Goal: Task Accomplishment & Management: Manage account settings

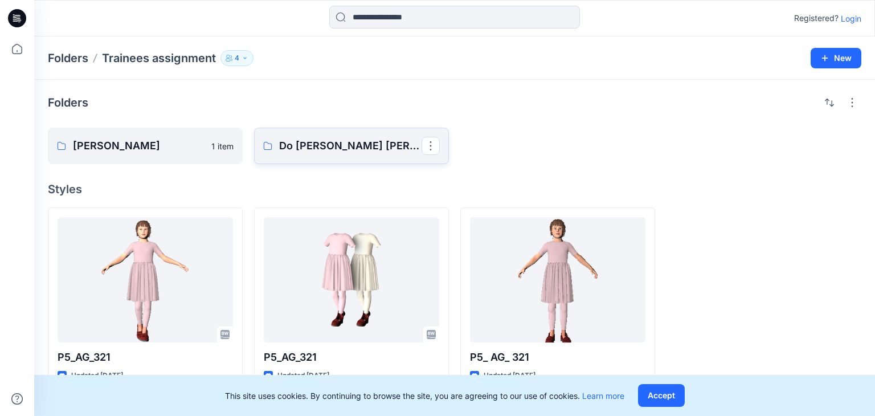
click at [388, 137] on link "Do Thi Thanh Truc" at bounding box center [351, 146] width 195 height 36
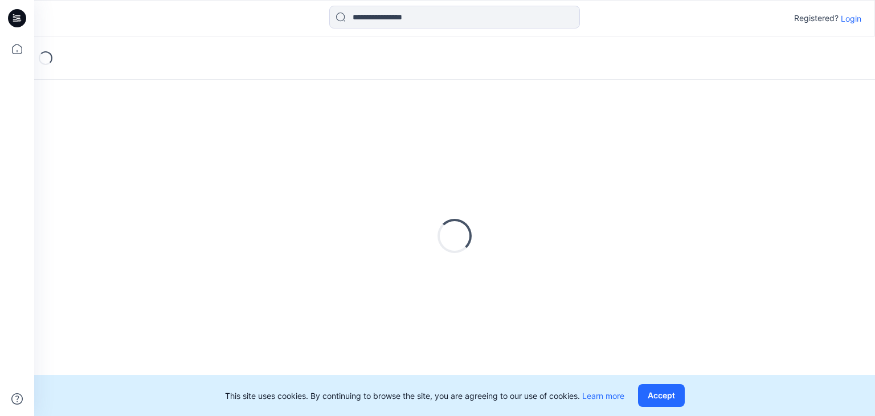
click at [388, 137] on div "Loading..." at bounding box center [454, 235] width 813 height 285
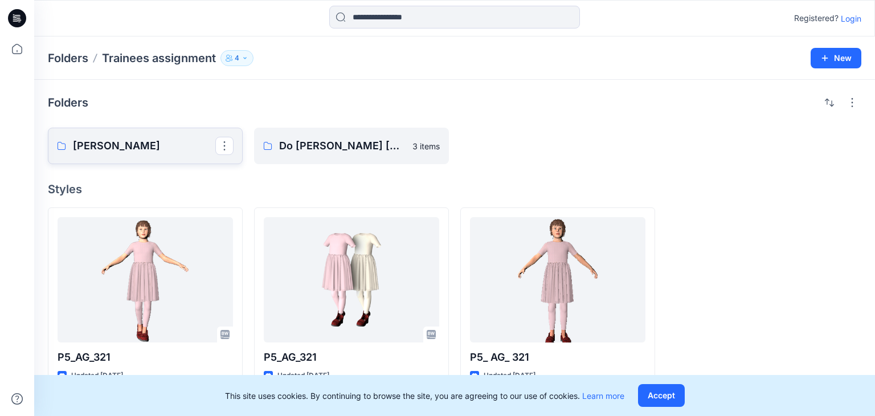
click at [123, 153] on p "Phuong Nguyen" at bounding box center [144, 146] width 142 height 16
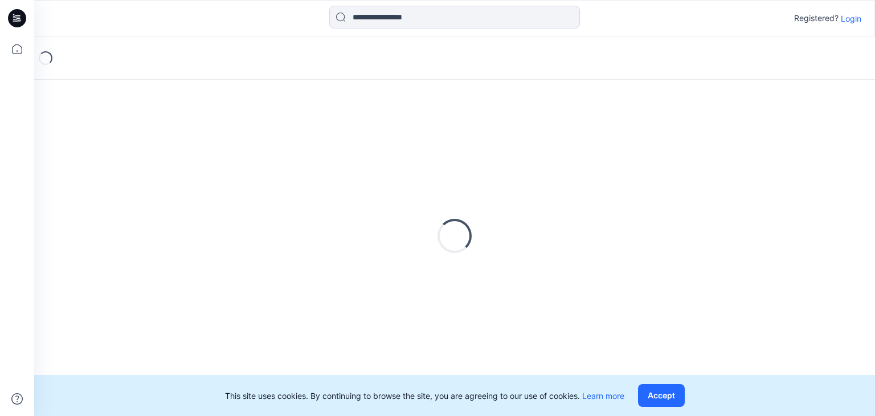
click at [123, 153] on div "Loading..." at bounding box center [454, 235] width 813 height 285
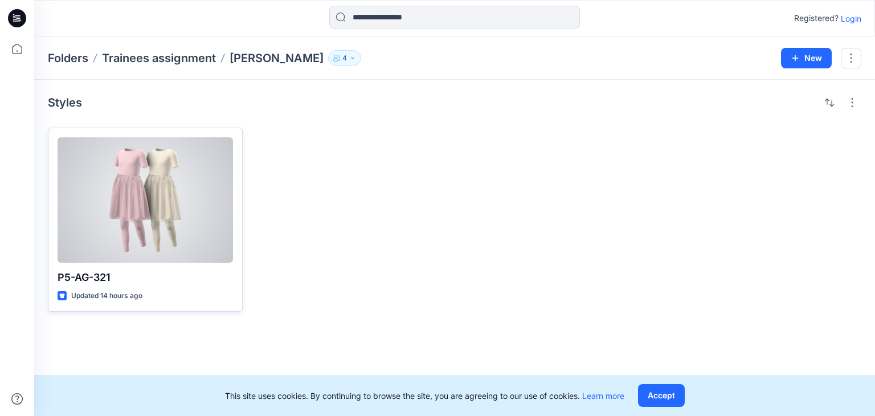
click at [113, 137] on div at bounding box center [145, 199] width 175 height 125
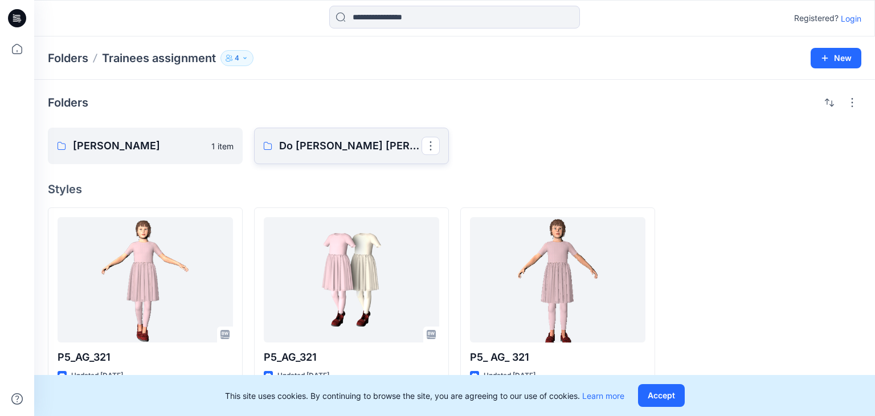
click at [292, 149] on p "Do Thi Thanh Truc" at bounding box center [350, 146] width 142 height 16
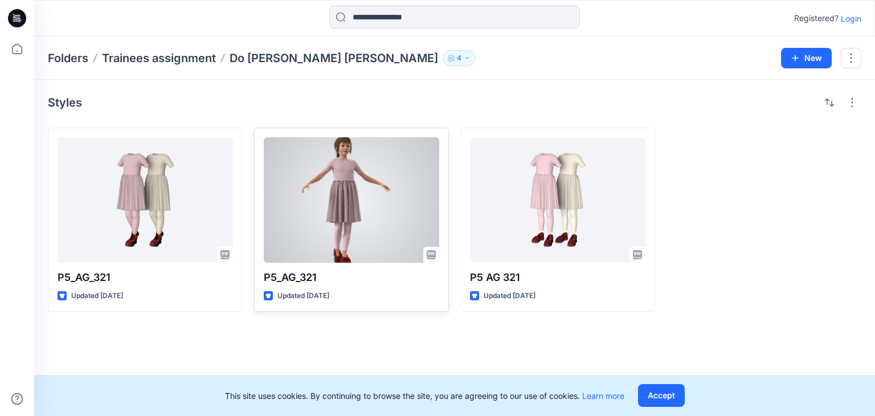
click at [392, 201] on div at bounding box center [351, 199] width 175 height 125
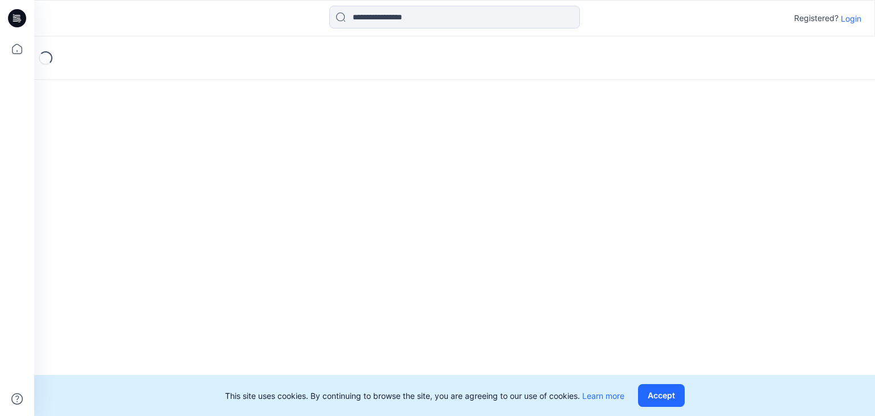
click at [392, 201] on div "Loading..." at bounding box center [454, 225] width 841 height 379
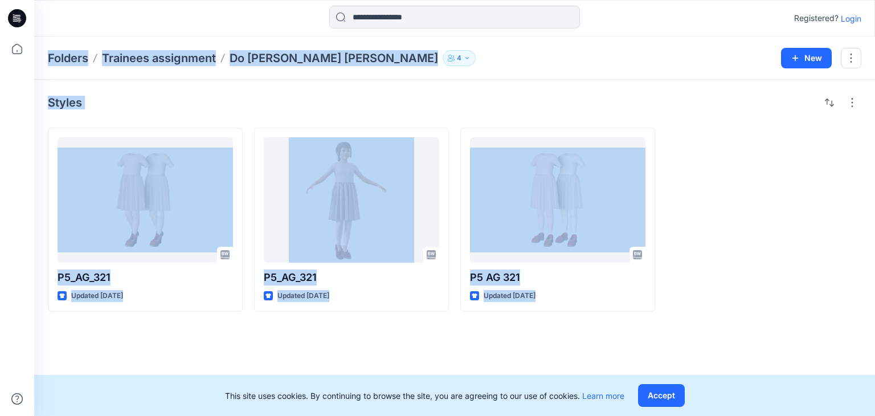
click at [419, 97] on div "Styles" at bounding box center [454, 102] width 813 height 18
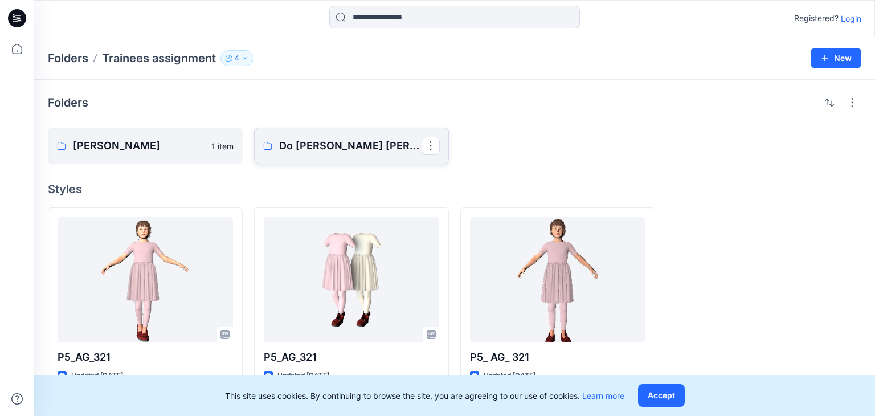
click at [359, 148] on p "Do Thi Thanh Truc" at bounding box center [350, 146] width 142 height 16
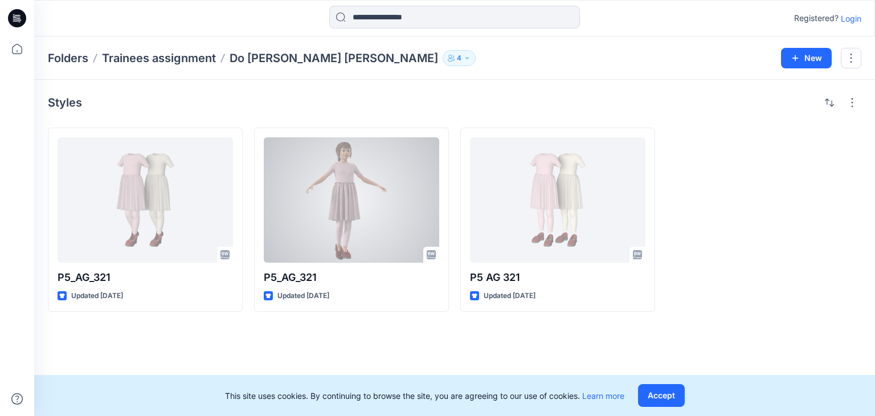
click at [359, 148] on div at bounding box center [351, 199] width 175 height 125
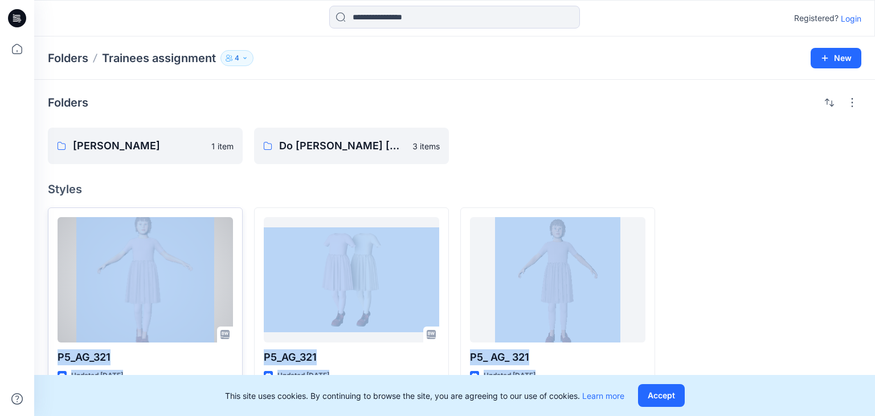
drag, startPoint x: 722, startPoint y: 326, endPoint x: 219, endPoint y: 271, distance: 506.6
click at [219, 271] on div "P5_AG_321 Updated 12 days ago P5_AG_321 Updated 12 days ago P5_ AG_ 321 Updated…" at bounding box center [454, 299] width 813 height 184
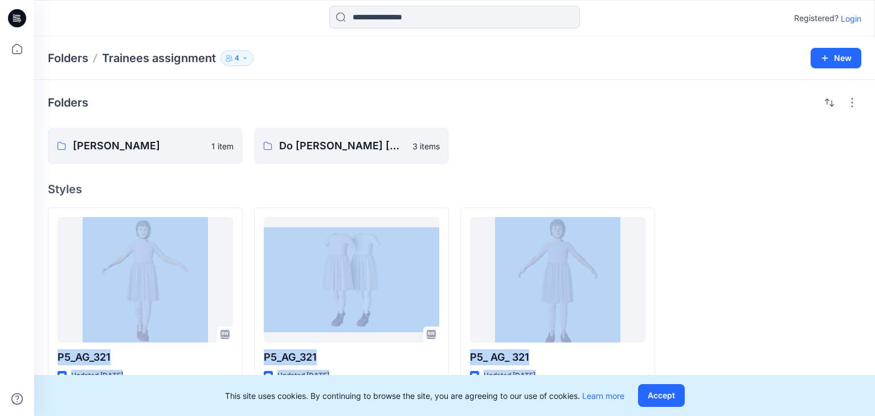
click at [790, 269] on div at bounding box center [763, 299] width 195 height 184
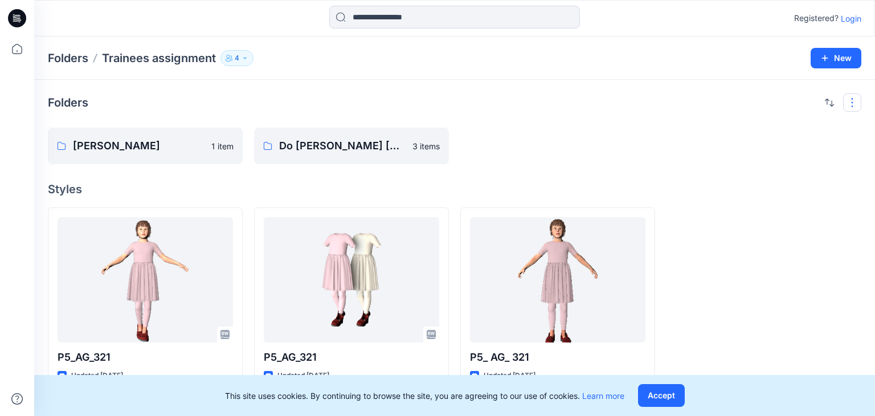
click at [850, 104] on button "button" at bounding box center [852, 102] width 18 height 18
drag, startPoint x: 722, startPoint y: 267, endPoint x: 600, endPoint y: 291, distance: 124.2
click at [721, 268] on div at bounding box center [763, 299] width 195 height 184
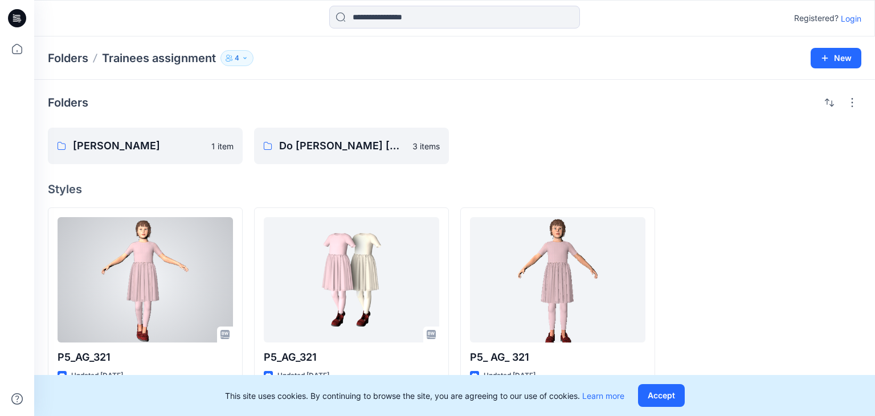
click at [180, 283] on div at bounding box center [145, 279] width 175 height 125
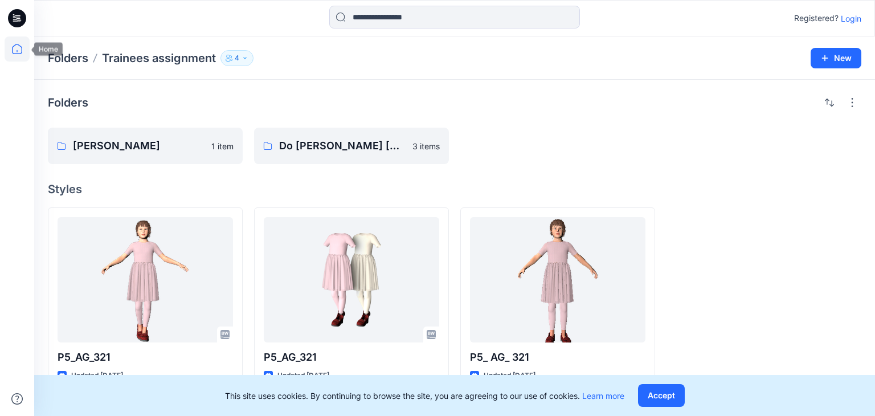
click at [15, 58] on icon at bounding box center [17, 48] width 25 height 25
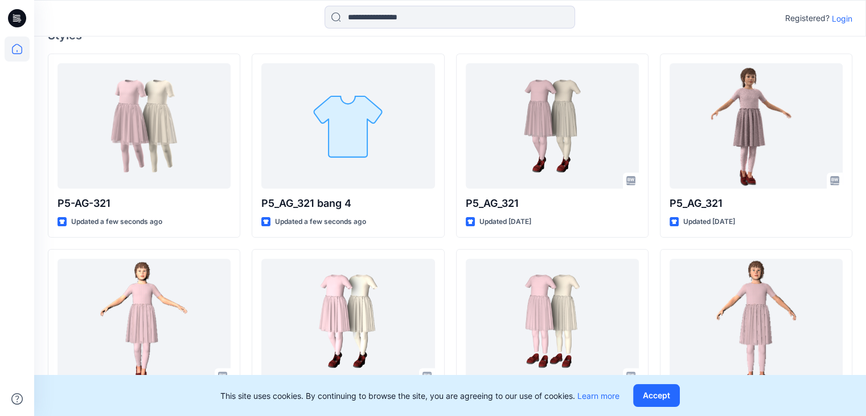
scroll to position [314, 0]
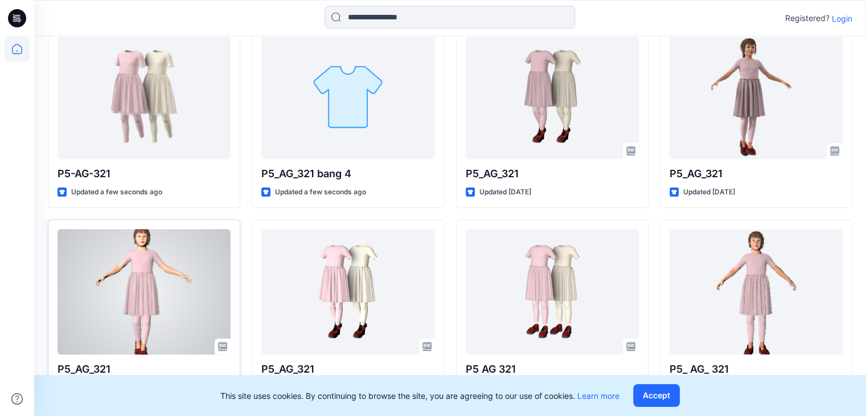
click at [224, 247] on div at bounding box center [144, 291] width 173 height 125
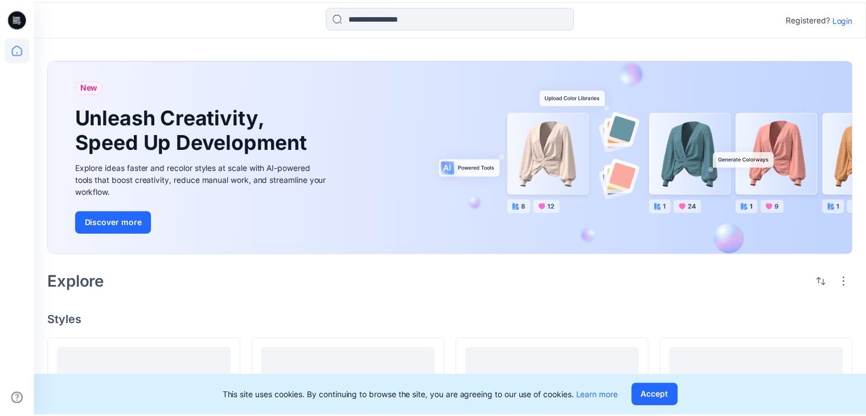
scroll to position [314, 0]
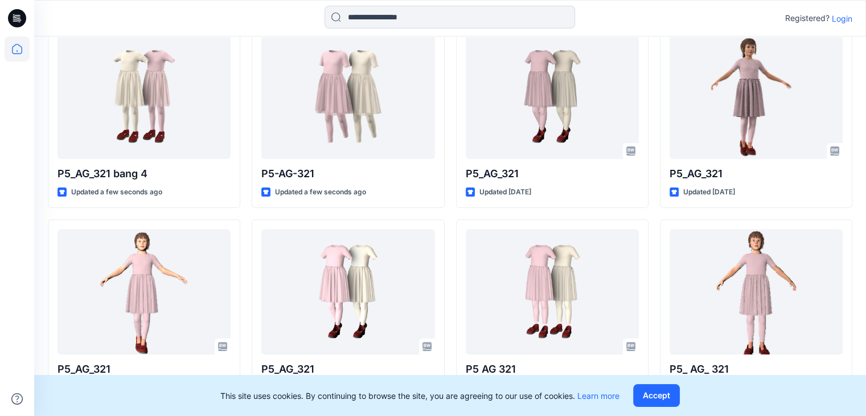
drag, startPoint x: 87, startPoint y: 296, endPoint x: 30, endPoint y: 342, distance: 73.7
click at [30, 342] on div at bounding box center [17, 208] width 34 height 416
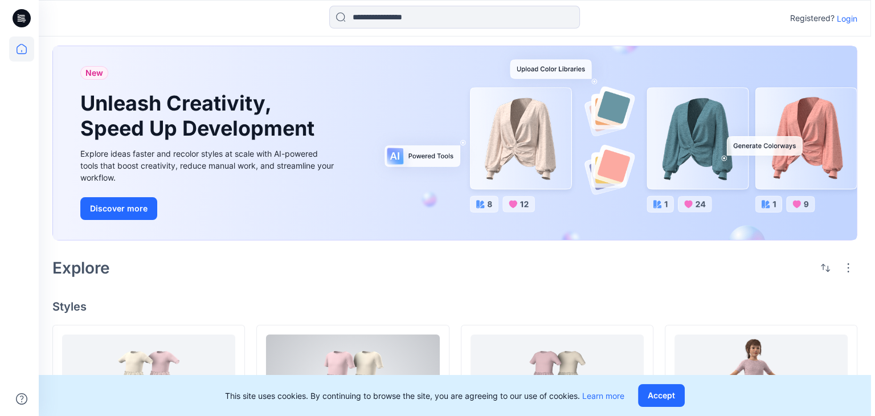
scroll to position [0, 0]
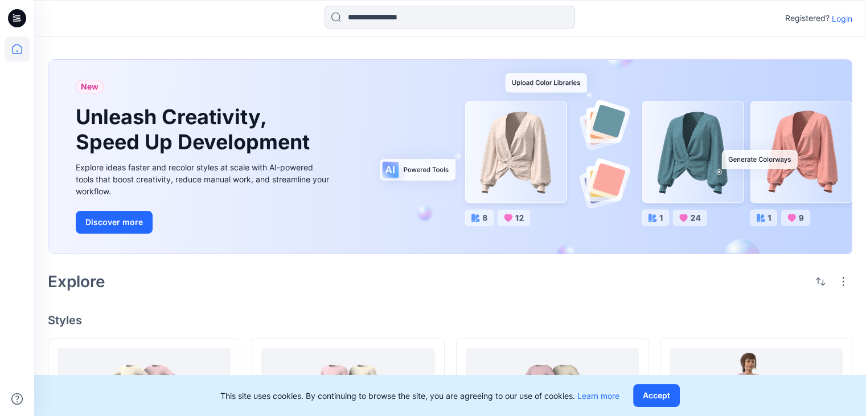
click at [845, 14] on p "Login" at bounding box center [842, 19] width 21 height 12
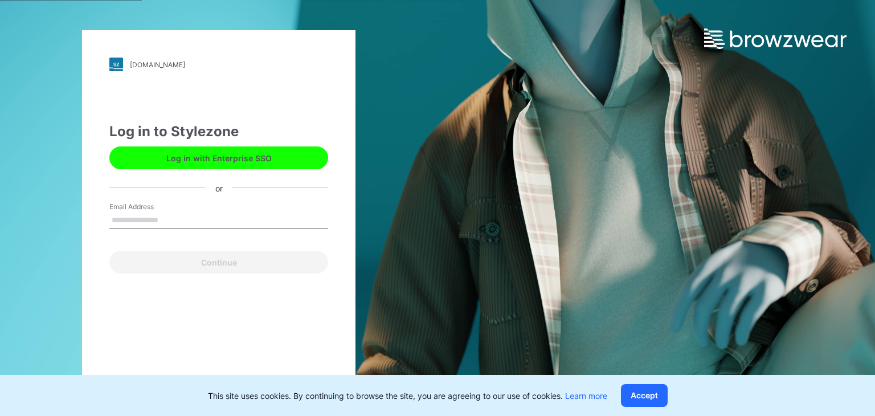
click at [214, 222] on input "Email Address" at bounding box center [218, 220] width 219 height 17
type input "**********"
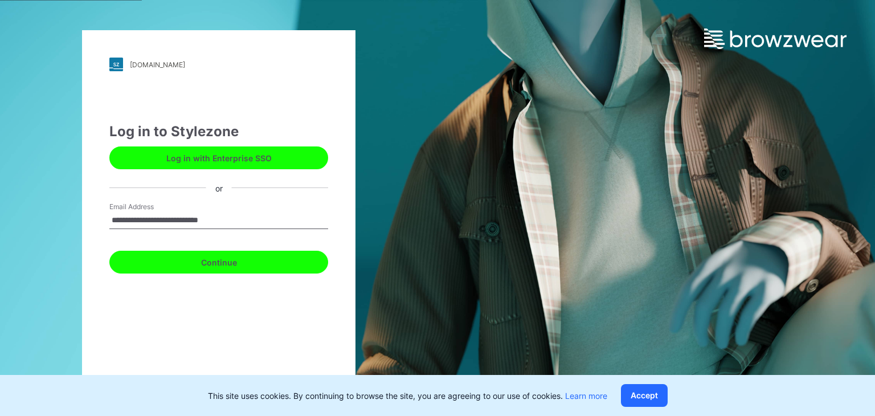
click at [227, 262] on button "Continue" at bounding box center [218, 262] width 219 height 23
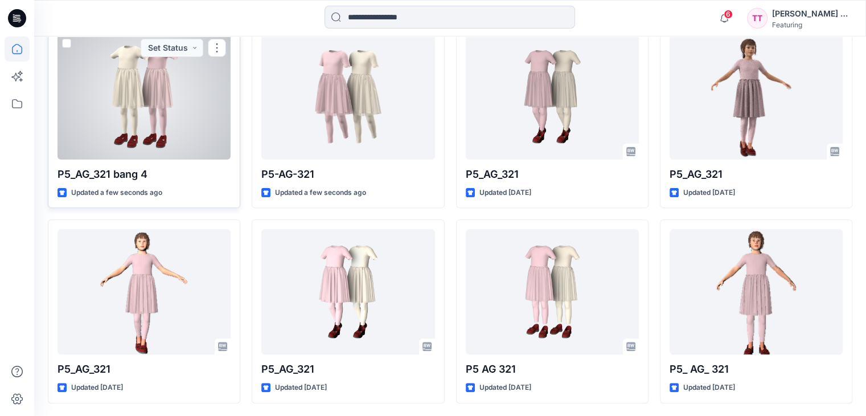
scroll to position [353, 0]
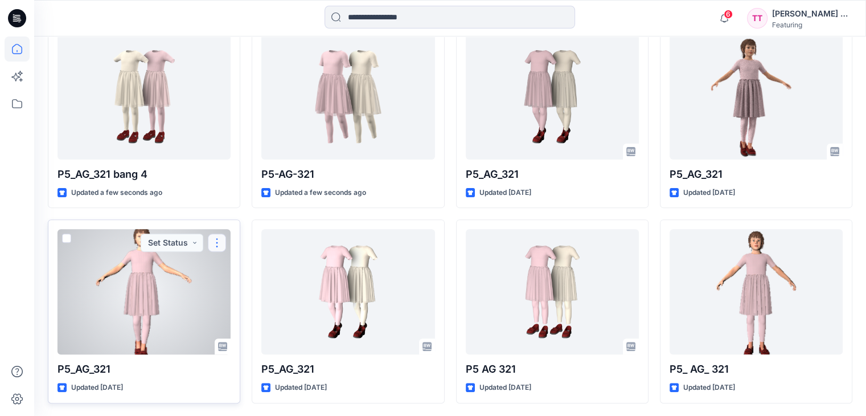
click at [219, 240] on button "button" at bounding box center [217, 243] width 18 height 18
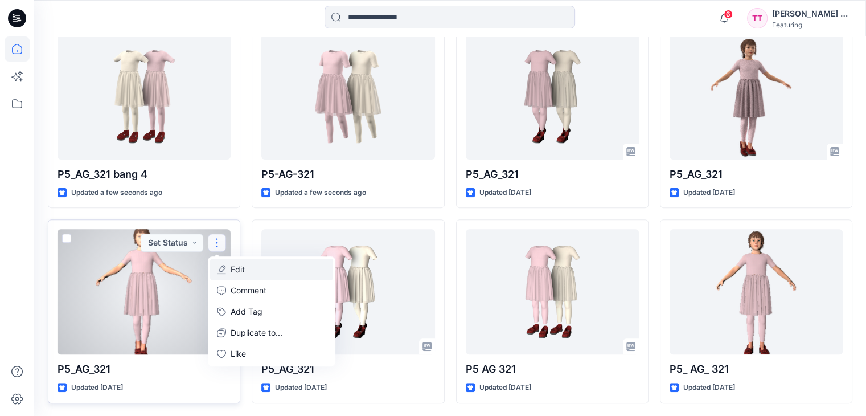
click at [277, 259] on button "Edit" at bounding box center [271, 269] width 123 height 21
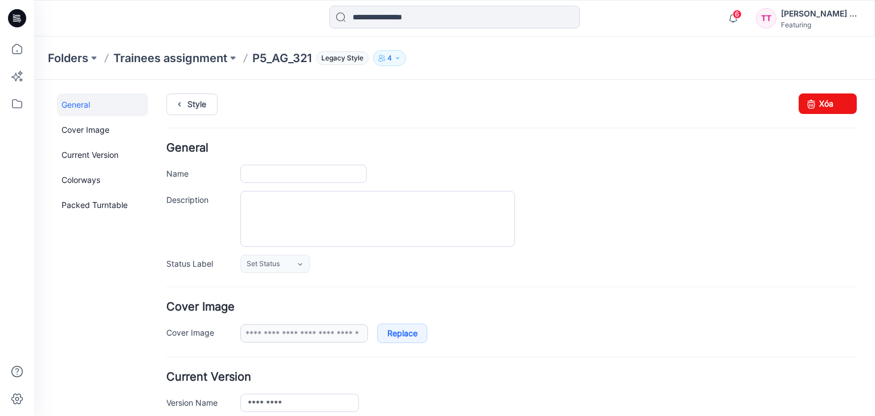
type input "*********"
type input "**********"
click at [823, 100] on link "Xóa" at bounding box center [828, 103] width 58 height 21
type input "*********"
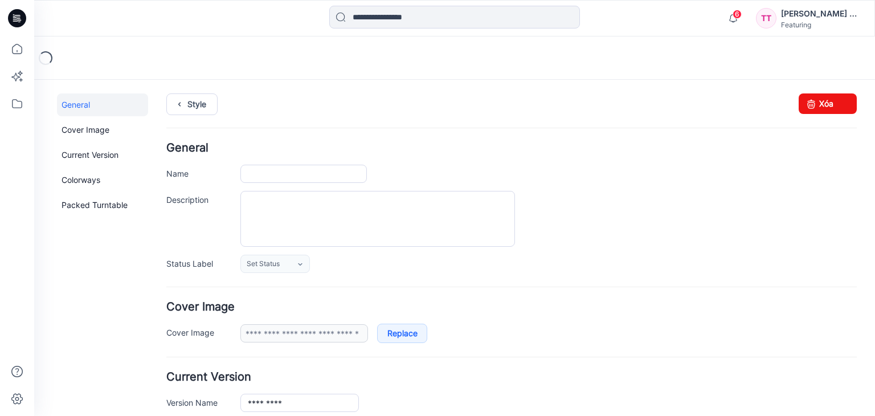
type input "**********"
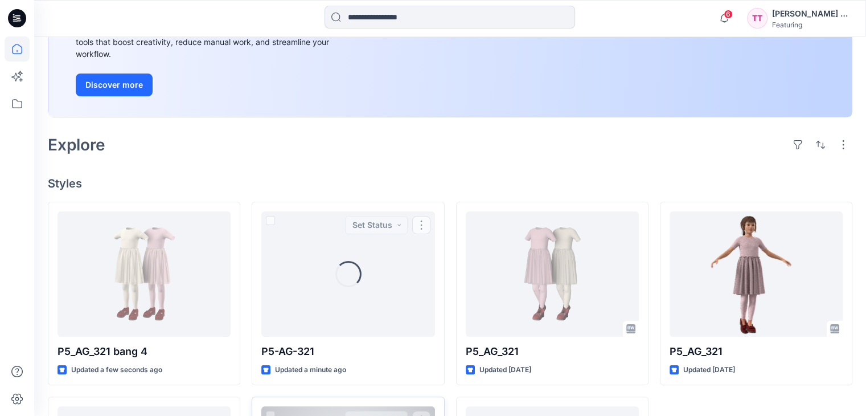
scroll to position [342, 0]
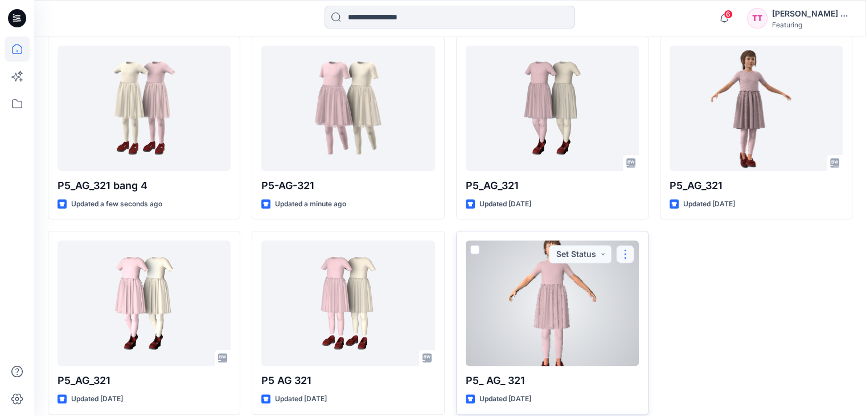
click at [632, 253] on button "button" at bounding box center [625, 254] width 18 height 18
click at [636, 277] on button "Edit" at bounding box center [680, 280] width 123 height 21
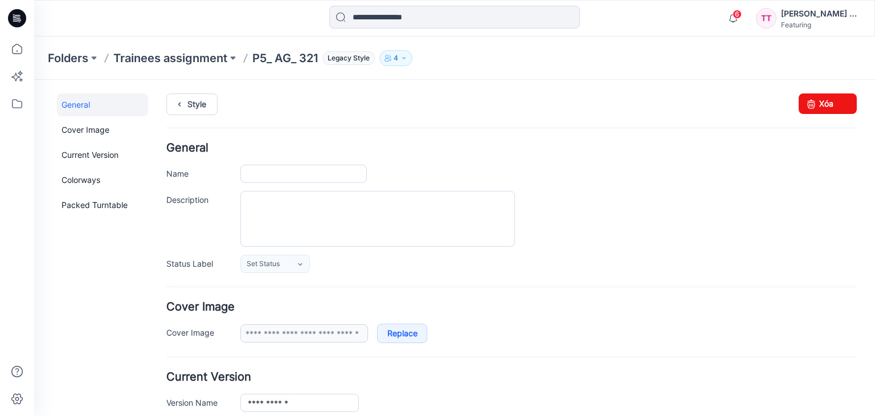
type input "**********"
drag, startPoint x: 831, startPoint y: 103, endPoint x: 524, endPoint y: 133, distance: 308.5
click at [831, 103] on link "Xóa" at bounding box center [828, 103] width 58 height 21
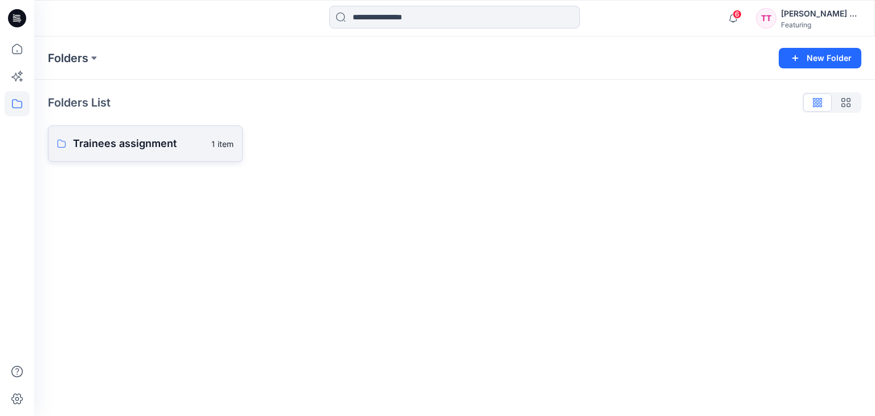
click at [120, 144] on p "Trainees assignment" at bounding box center [139, 144] width 132 height 16
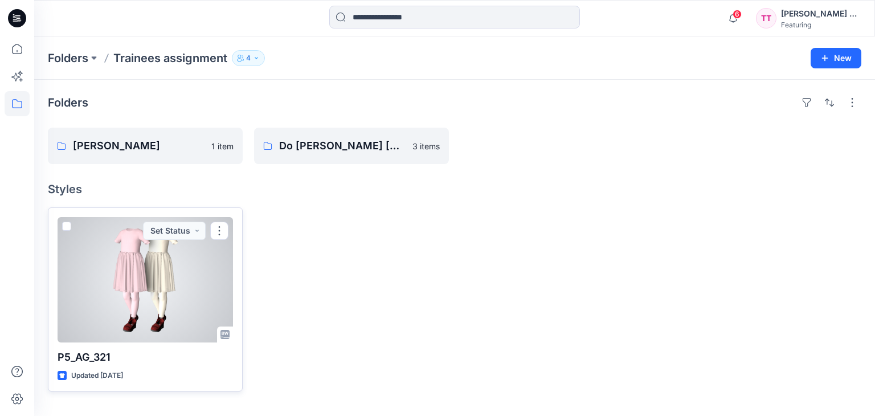
click at [148, 328] on div at bounding box center [145, 279] width 175 height 125
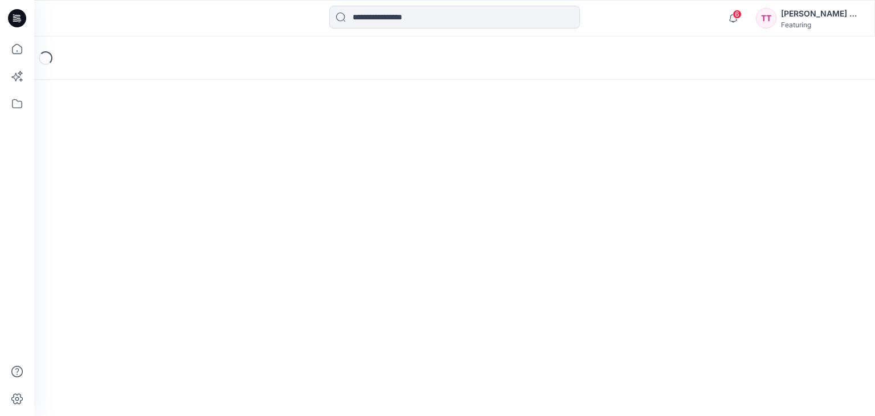
click at [148, 328] on div "Loading..." at bounding box center [454, 225] width 841 height 379
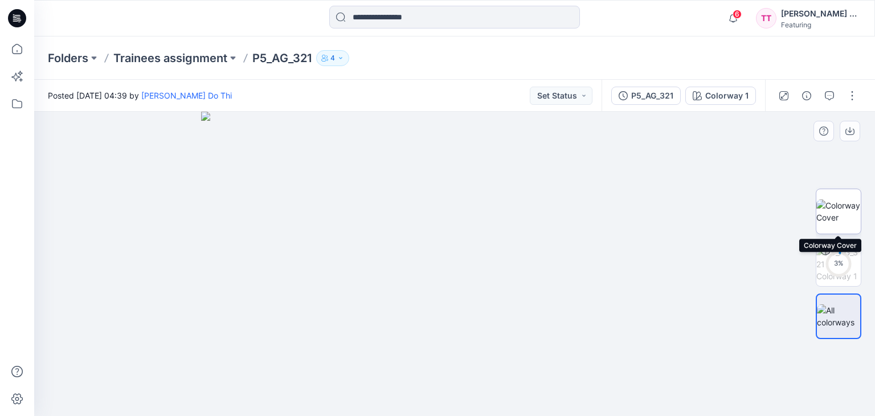
click at [829, 223] on img at bounding box center [838, 211] width 44 height 24
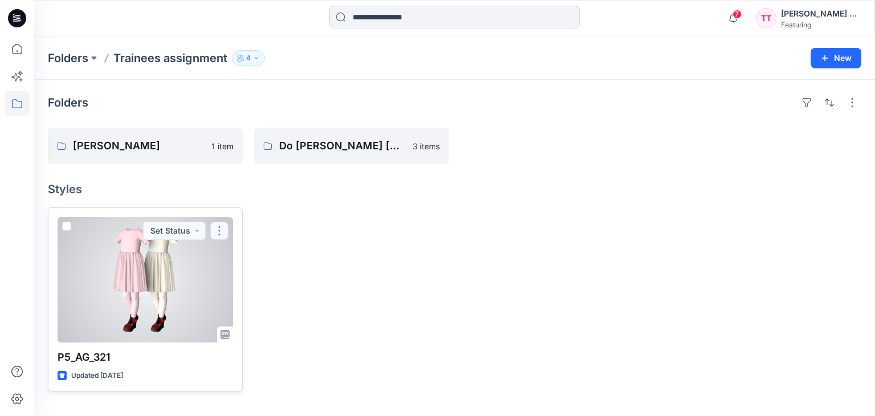
click at [218, 233] on button "button" at bounding box center [219, 231] width 18 height 18
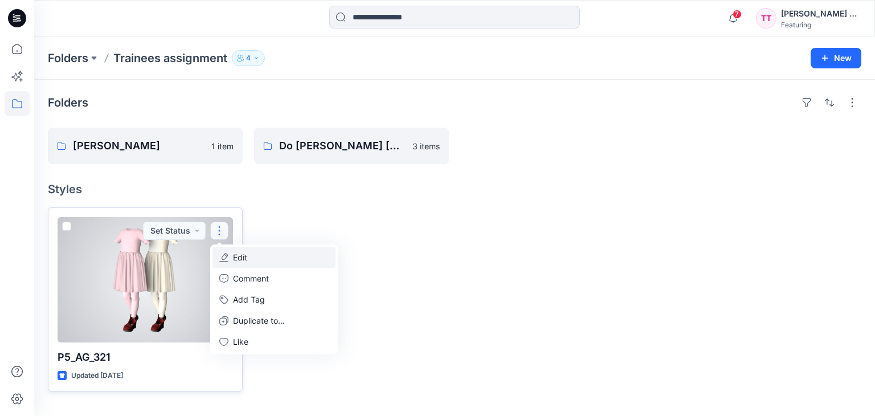
click at [246, 260] on p "Edit" at bounding box center [240, 257] width 14 height 12
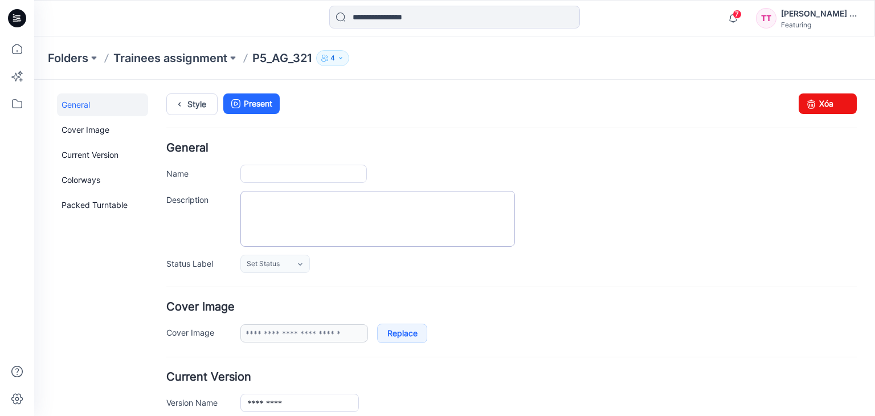
type input "*********"
type input "**********"
click at [824, 100] on link "Xóa" at bounding box center [828, 103] width 58 height 21
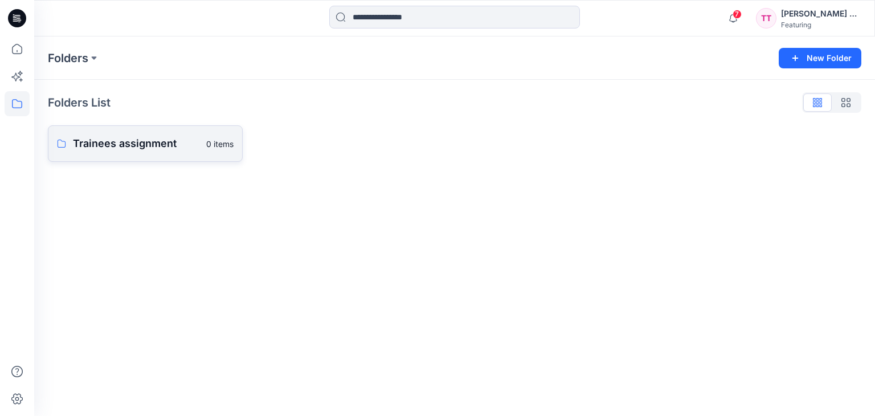
click at [141, 142] on p "Trainees assignment" at bounding box center [136, 144] width 126 height 16
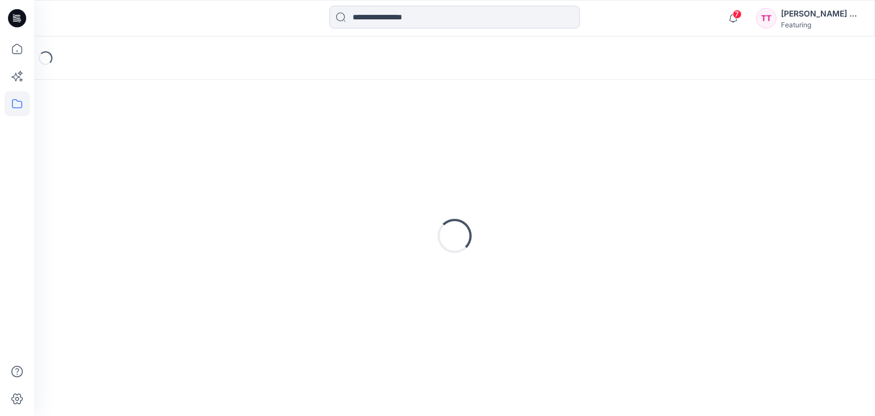
click at [141, 142] on div "Loading..." at bounding box center [454, 235] width 813 height 285
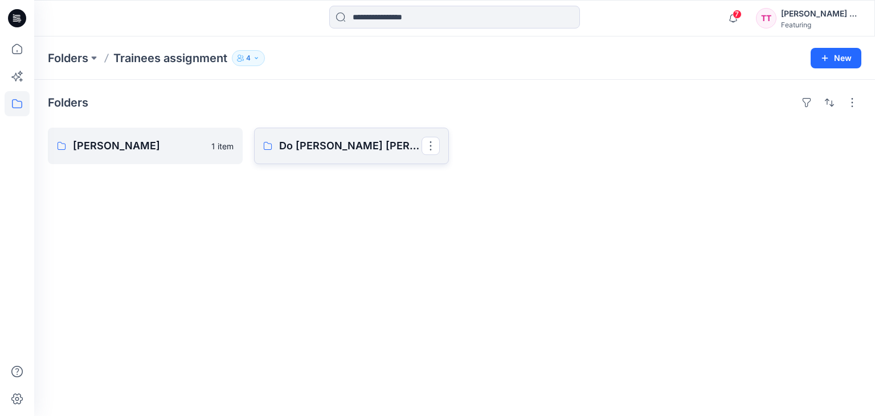
click at [317, 152] on p "Do Thi Thanh Truc" at bounding box center [350, 146] width 142 height 16
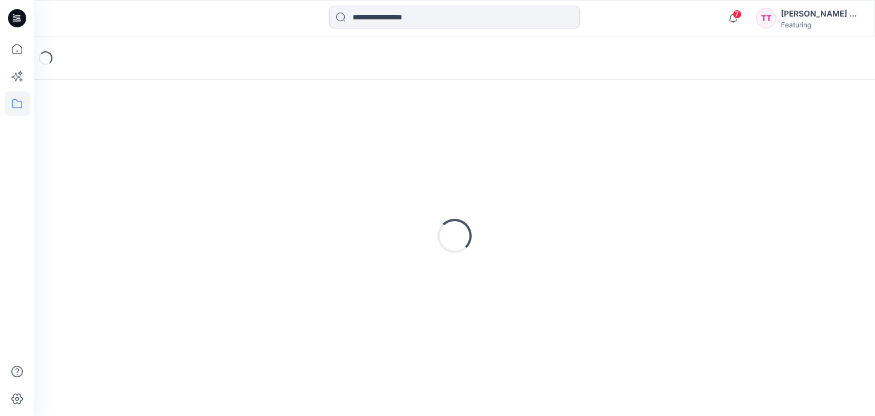
click at [318, 151] on div "Loading..." at bounding box center [454, 235] width 813 height 285
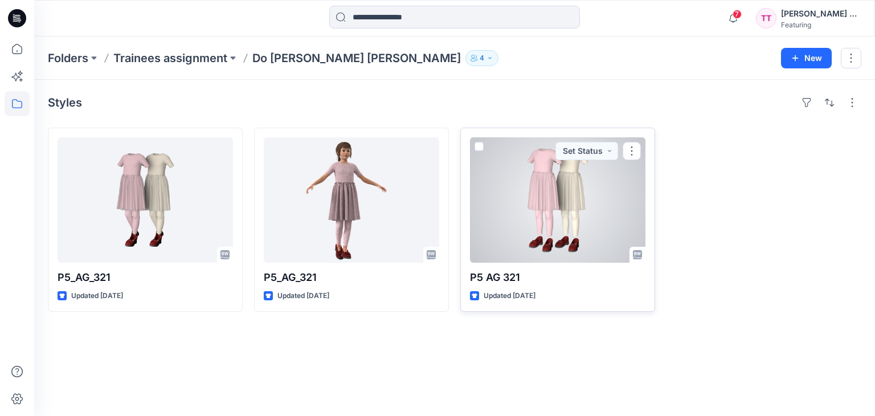
click at [463, 191] on div "P5 AG 321 Updated 16 days ago Set Status" at bounding box center [557, 220] width 195 height 184
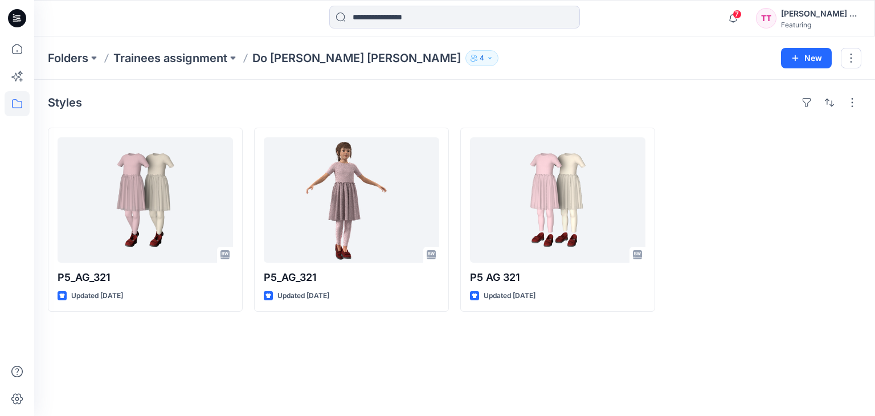
click at [720, 326] on div "Styles P5_AG_321 Updated 10 days ago P5_AG_321 Updated 10 days ago P5 AG 321 Up…" at bounding box center [454, 248] width 841 height 336
click at [18, 51] on icon at bounding box center [17, 48] width 25 height 25
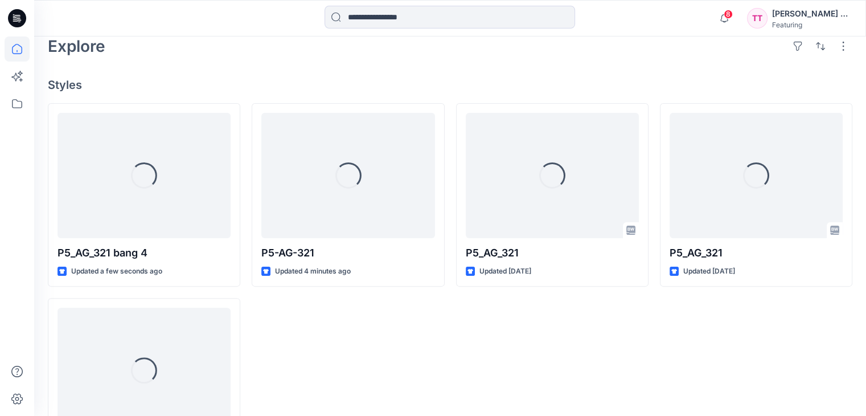
scroll to position [285, 0]
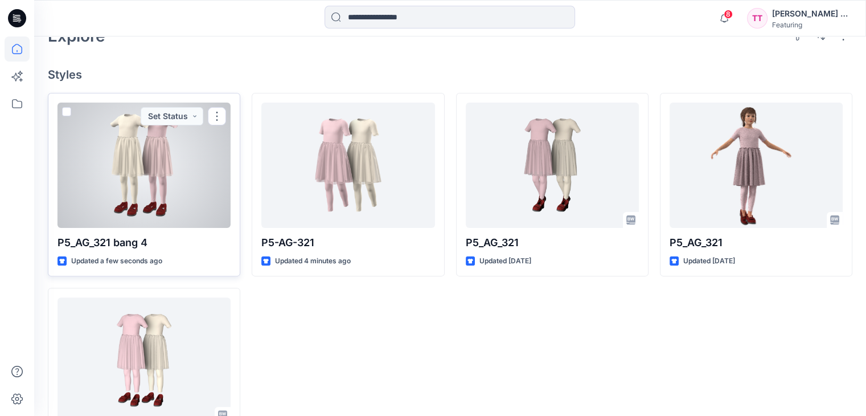
click at [140, 154] on div at bounding box center [144, 165] width 173 height 125
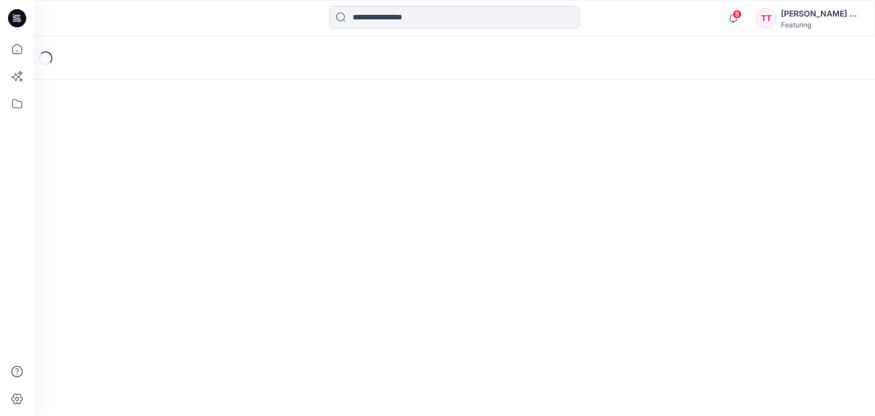
click at [140, 154] on div "Loading..." at bounding box center [454, 225] width 841 height 379
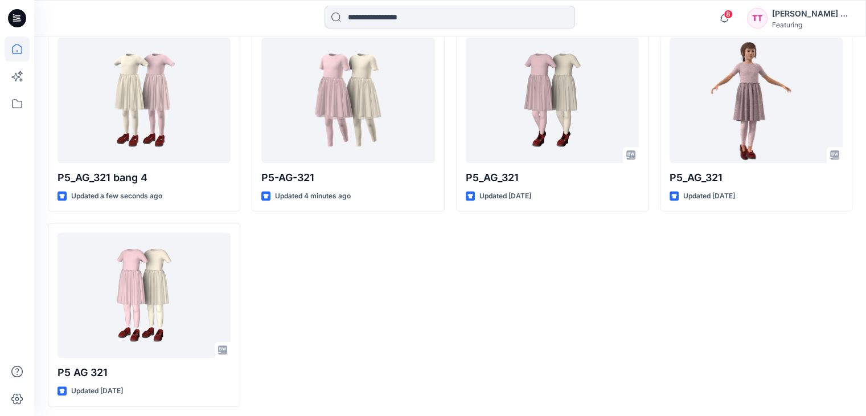
scroll to position [353, 0]
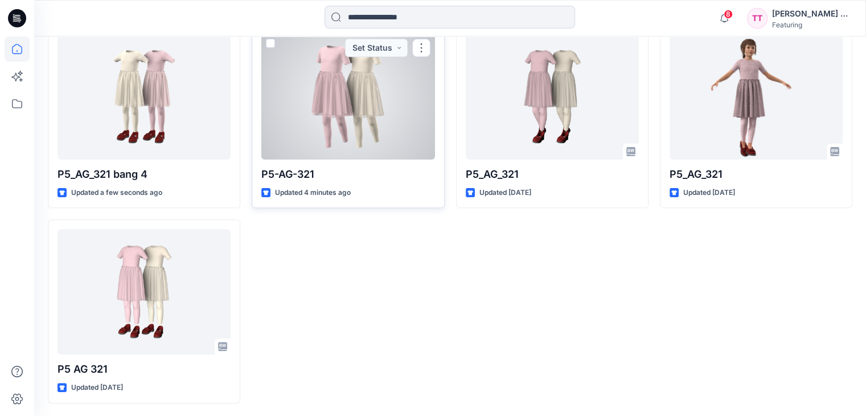
click at [387, 91] on div at bounding box center [347, 96] width 173 height 125
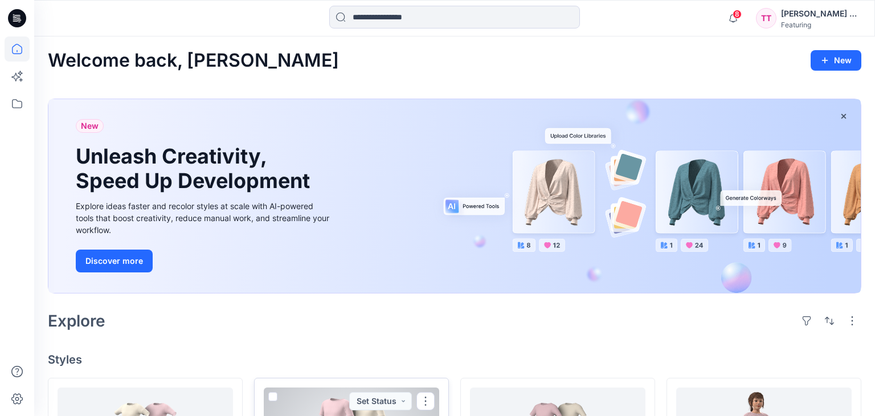
click at [387, 91] on div "Welcome back, Thanh Truc New New Unleash Creativity, Speed Up Development Explo…" at bounding box center [454, 403] width 841 height 734
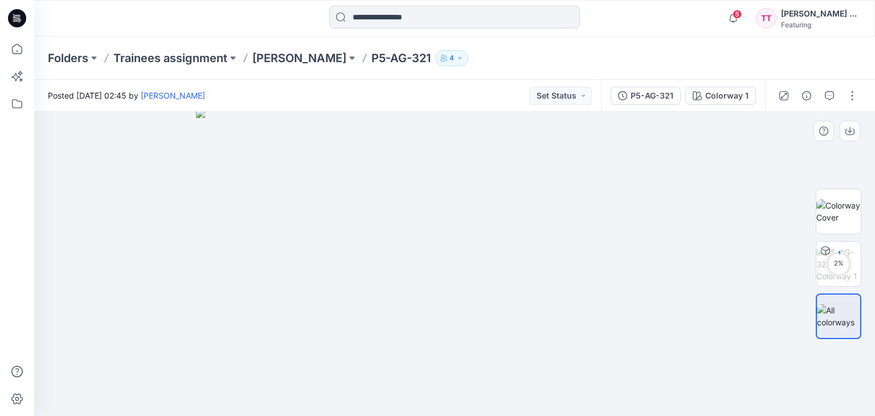
click at [361, 263] on img at bounding box center [454, 262] width 517 height 307
click at [429, 275] on img at bounding box center [454, 262] width 517 height 307
click at [527, 383] on img at bounding box center [454, 262] width 517 height 307
click at [20, 58] on icon at bounding box center [17, 48] width 25 height 25
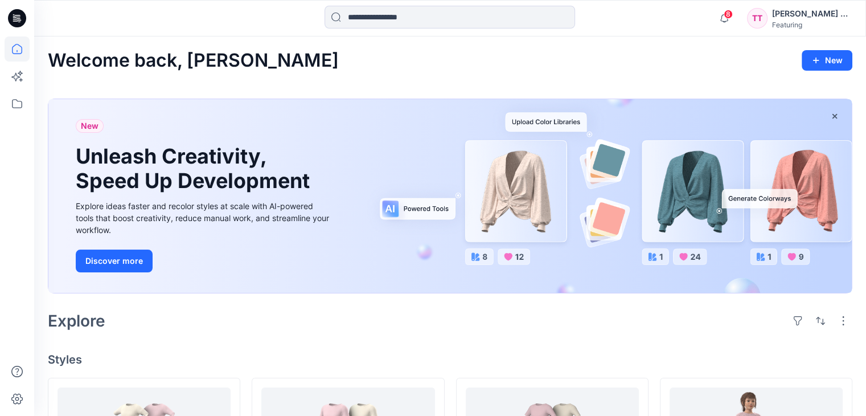
click at [21, 51] on icon at bounding box center [17, 48] width 25 height 25
click at [420, 269] on div "New Unleash Creativity, Speed Up Development Explore ideas faster and recolor s…" at bounding box center [450, 196] width 804 height 194
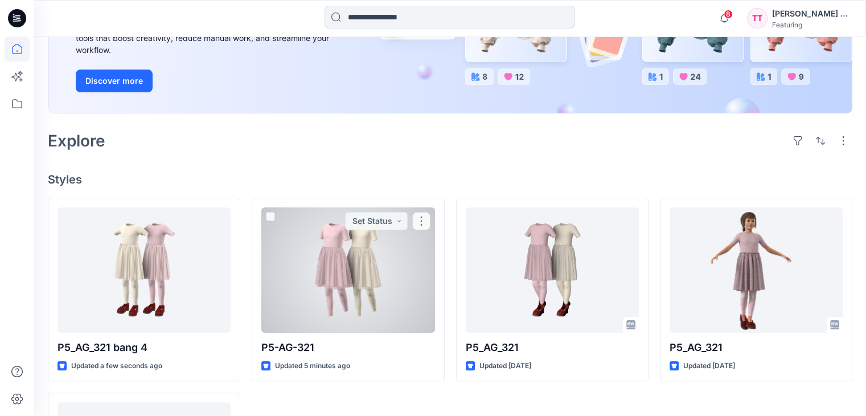
scroll to position [285, 0]
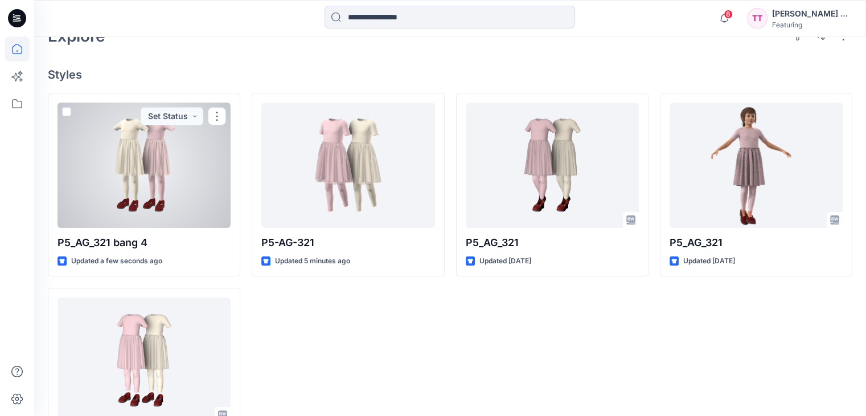
click at [173, 171] on div at bounding box center [144, 165] width 173 height 125
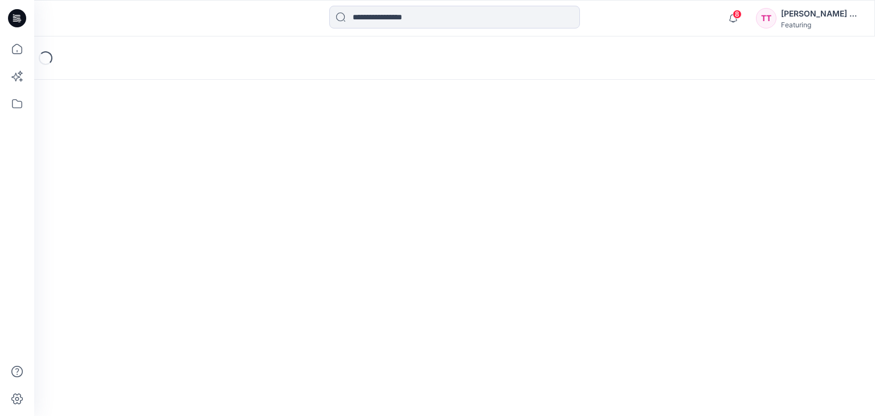
click at [173, 171] on div "Loading..." at bounding box center [454, 225] width 841 height 379
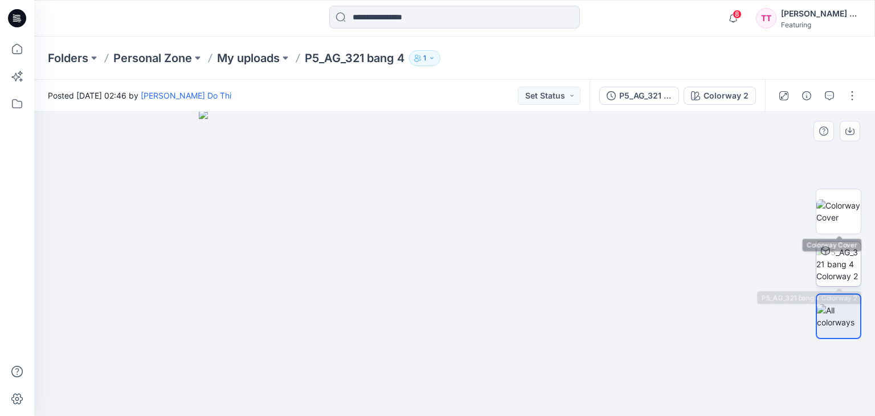
click at [848, 261] on img at bounding box center [838, 264] width 44 height 36
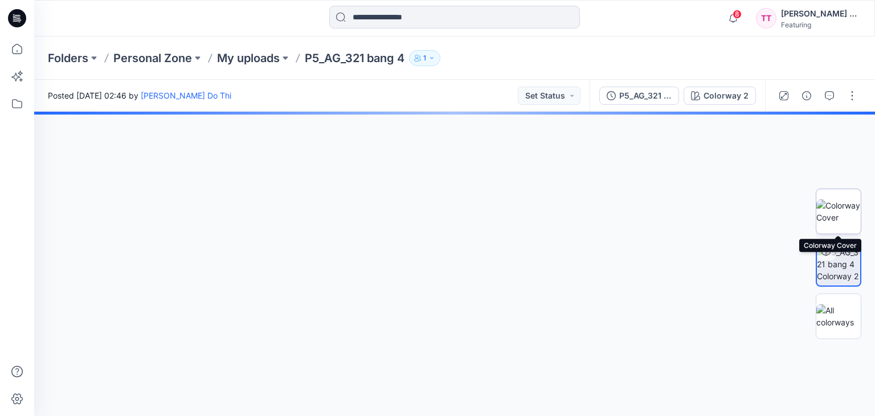
click at [844, 217] on img at bounding box center [838, 211] width 44 height 24
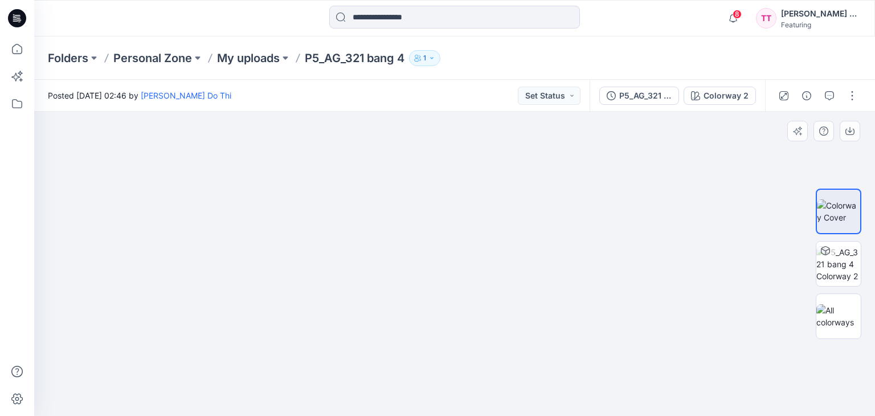
drag, startPoint x: 489, startPoint y: 261, endPoint x: 448, endPoint y: 319, distance: 70.3
click at [449, 373] on img at bounding box center [454, 216] width 280 height 399
drag, startPoint x: 465, startPoint y: 215, endPoint x: 558, endPoint y: 196, distance: 95.3
click at [463, 316] on img at bounding box center [454, 264] width 280 height 304
click at [837, 310] on img at bounding box center [838, 316] width 44 height 24
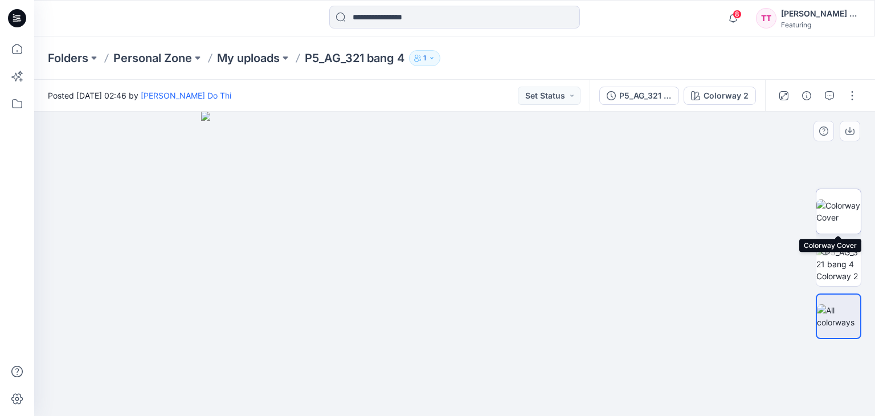
click at [833, 211] on img at bounding box center [838, 211] width 44 height 24
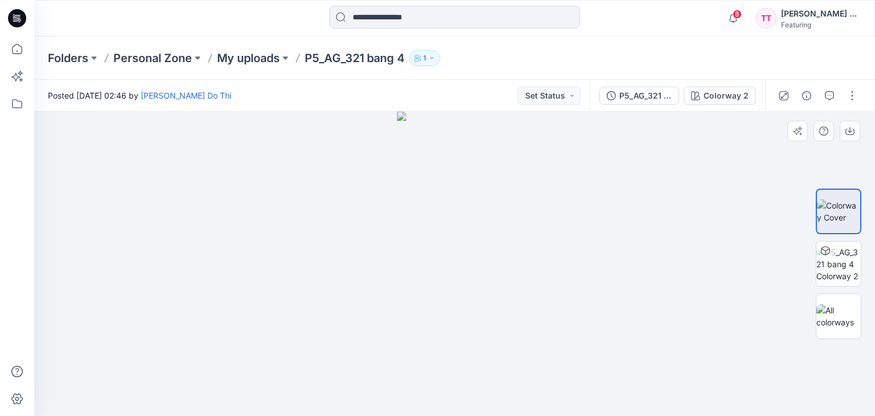
drag, startPoint x: 509, startPoint y: 201, endPoint x: 415, endPoint y: 207, distance: 94.2
click at [410, 208] on img at bounding box center [454, 264] width 115 height 304
drag, startPoint x: 453, startPoint y: 206, endPoint x: 491, endPoint y: 211, distance: 37.9
click at [491, 211] on img at bounding box center [454, 264] width 115 height 304
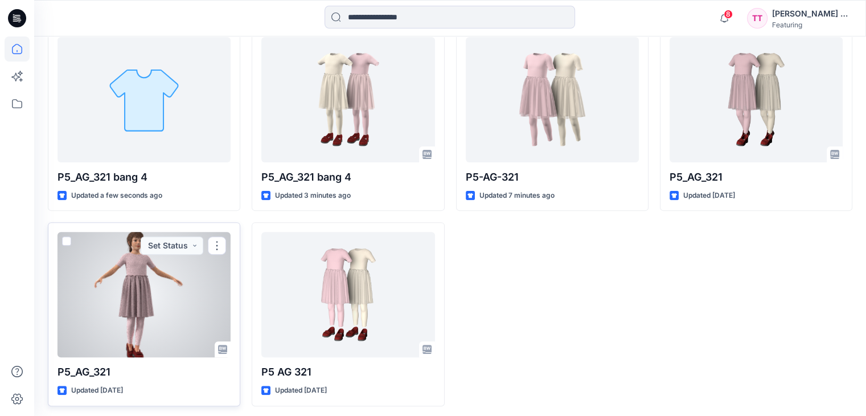
scroll to position [353, 0]
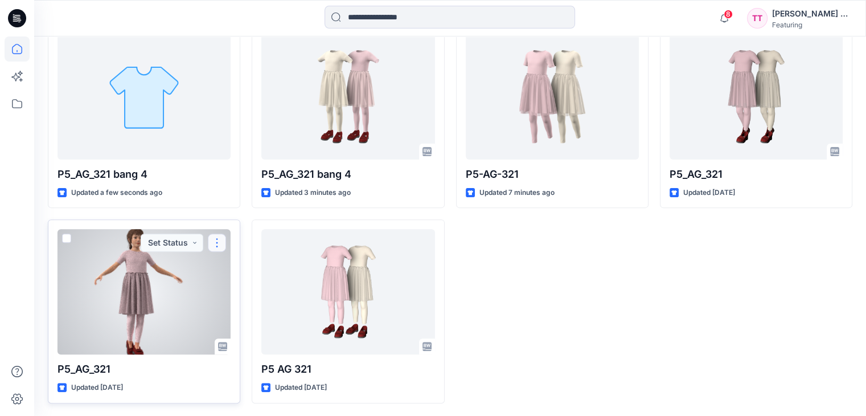
click at [219, 243] on button "button" at bounding box center [217, 243] width 18 height 18
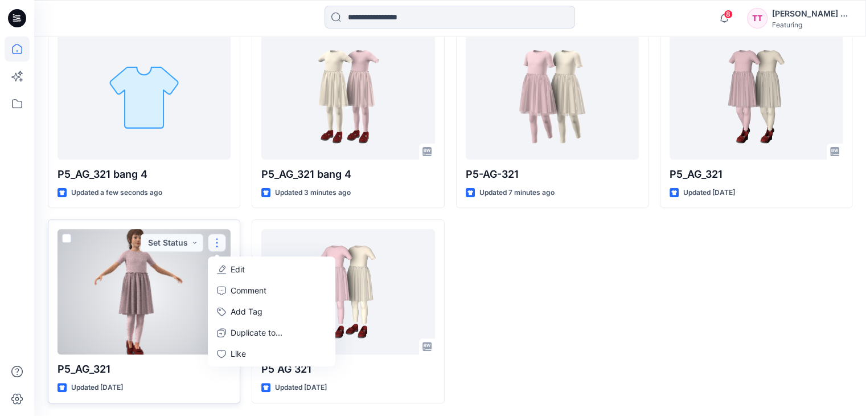
click at [232, 275] on button "Edit" at bounding box center [271, 269] width 123 height 21
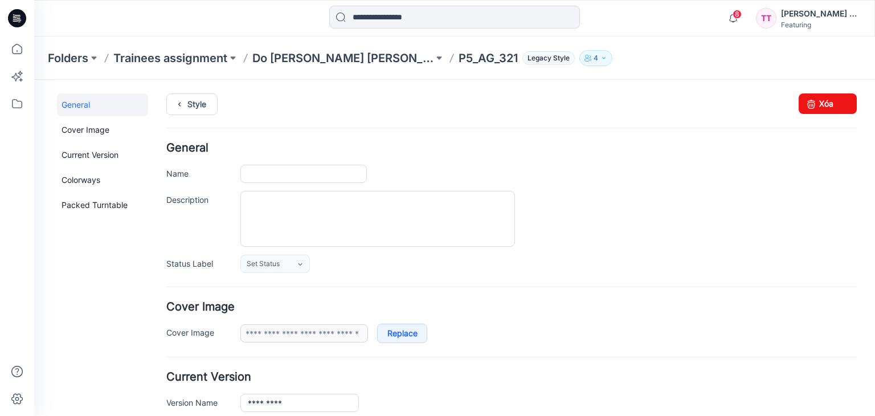
type input "*********"
type input "**********"
click at [822, 103] on link "Xóa" at bounding box center [828, 103] width 58 height 21
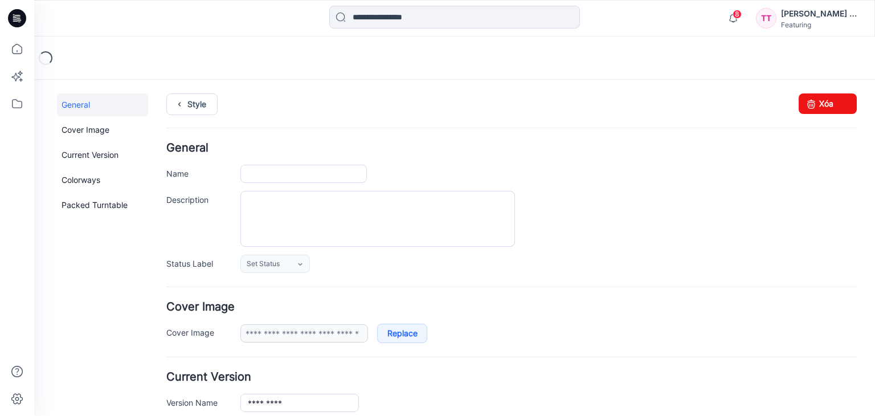
type input "*********"
type input "**********"
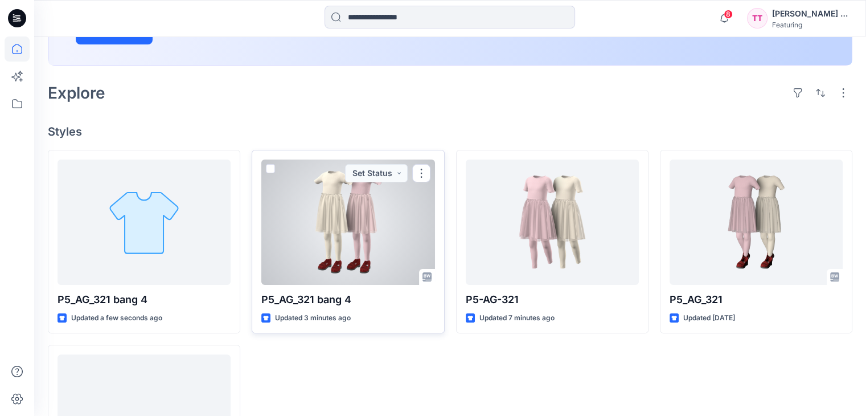
scroll to position [285, 0]
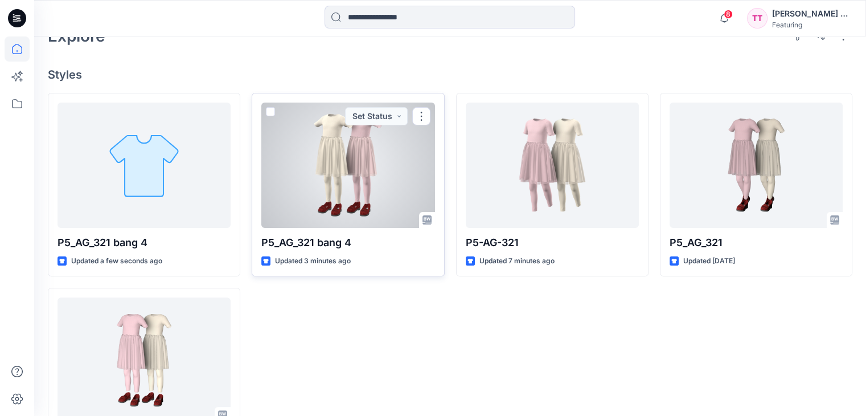
click at [334, 185] on div at bounding box center [347, 165] width 173 height 125
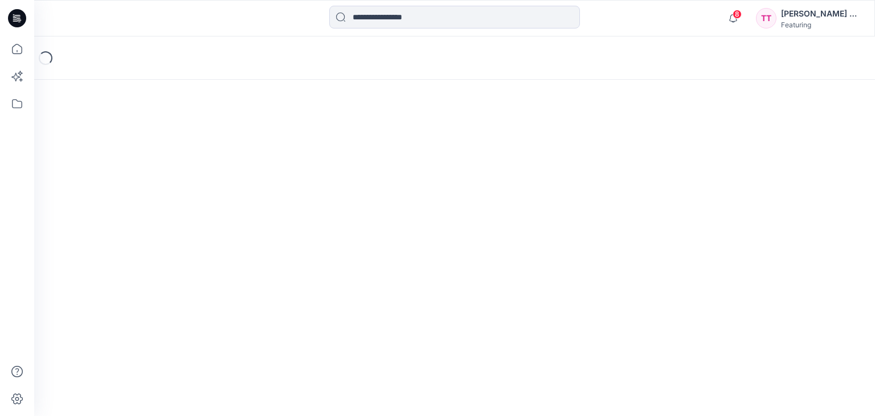
click at [334, 185] on div "Loading..." at bounding box center [454, 225] width 841 height 379
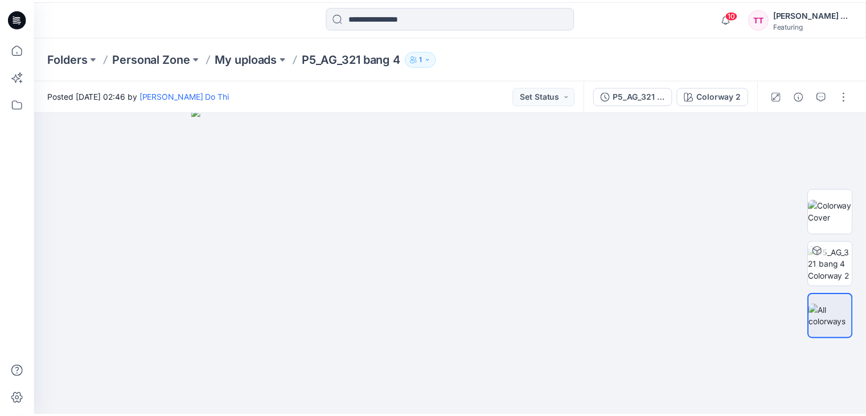
scroll to position [189, 0]
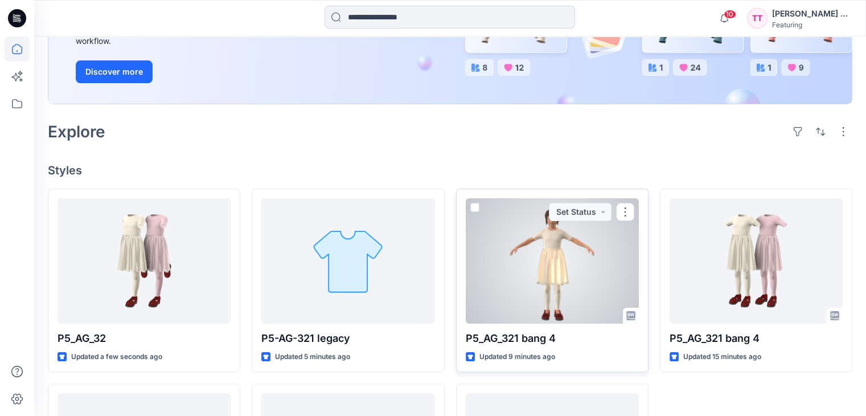
click at [595, 240] on div at bounding box center [552, 260] width 173 height 125
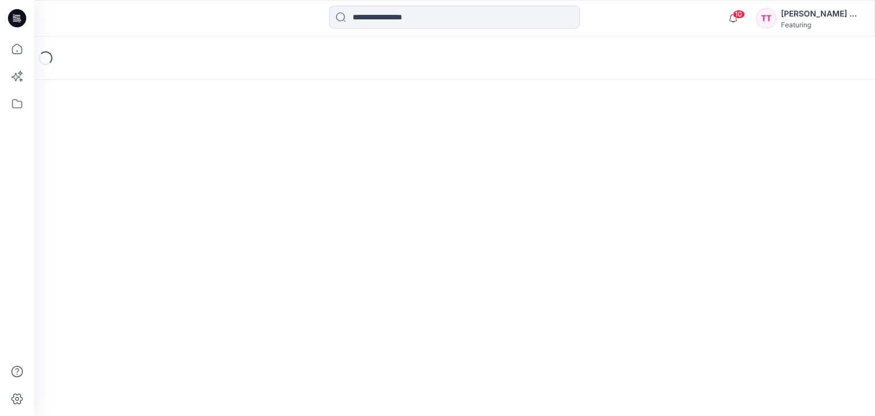
click at [595, 240] on div "Loading..." at bounding box center [454, 225] width 841 height 379
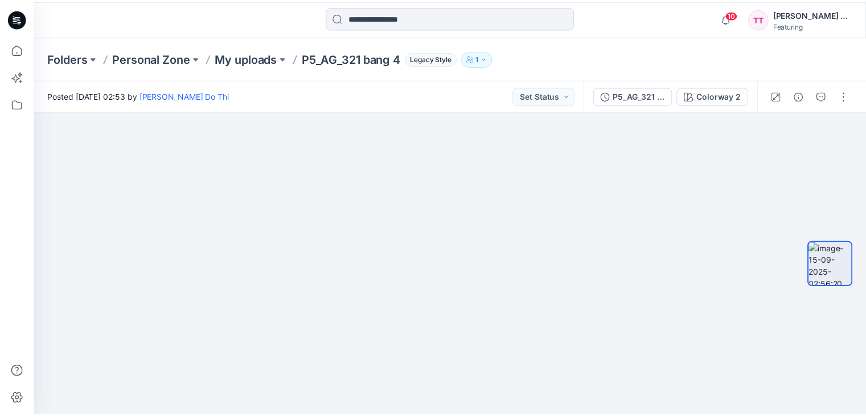
scroll to position [189, 0]
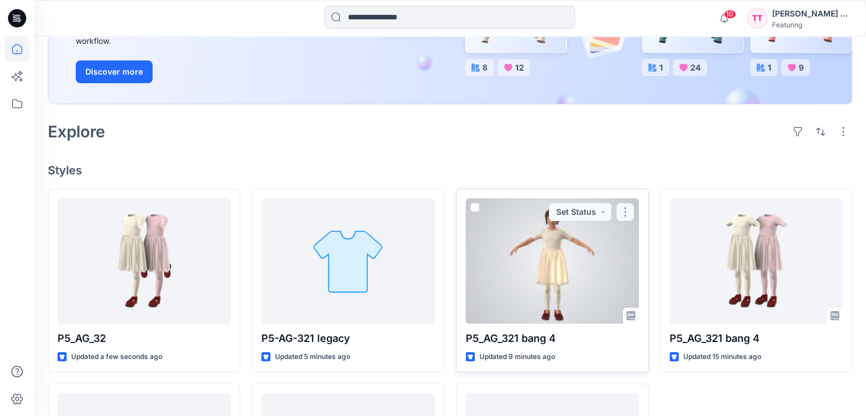
click at [625, 211] on button "button" at bounding box center [625, 212] width 18 height 18
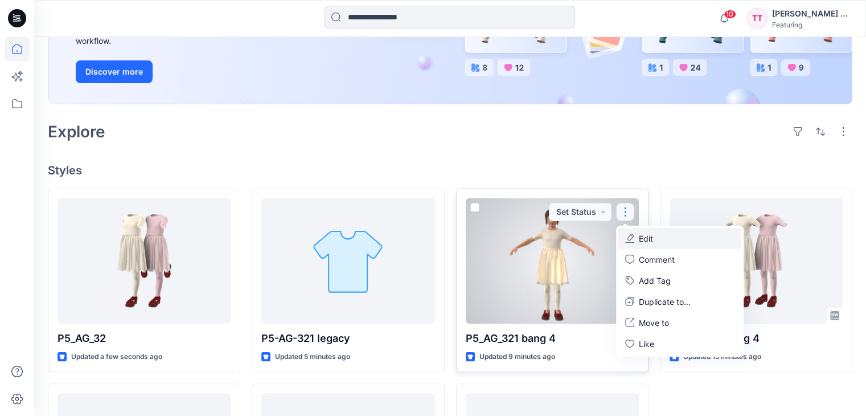
click at [651, 235] on p "Edit" at bounding box center [646, 238] width 14 height 12
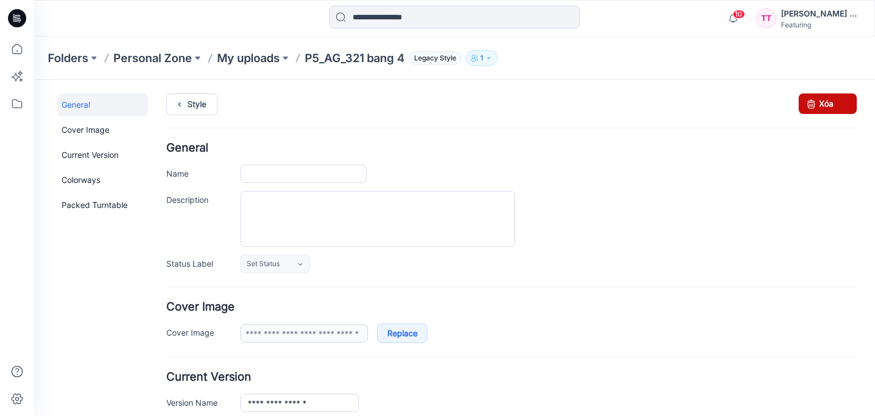
type input "**********"
click at [803, 103] on icon at bounding box center [811, 103] width 16 height 21
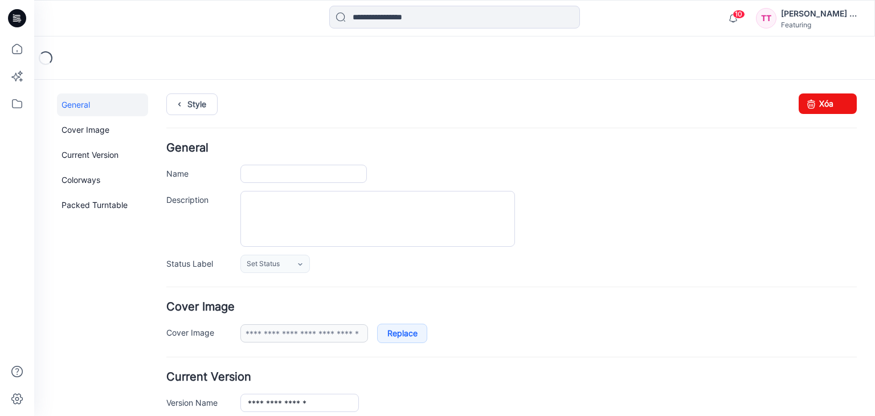
type input "**********"
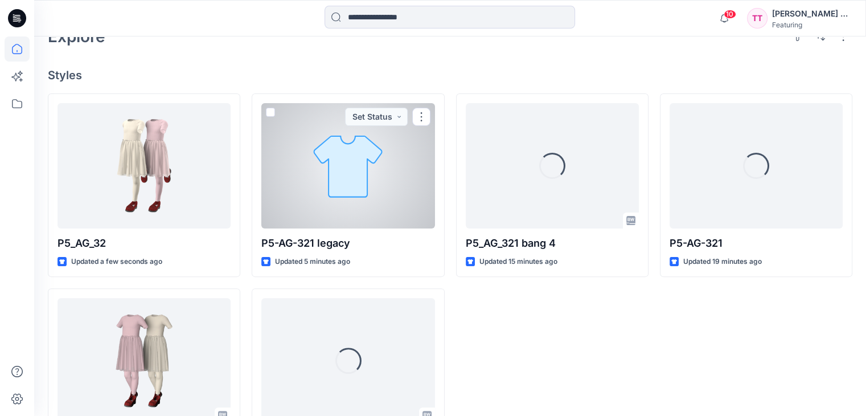
scroll to position [285, 0]
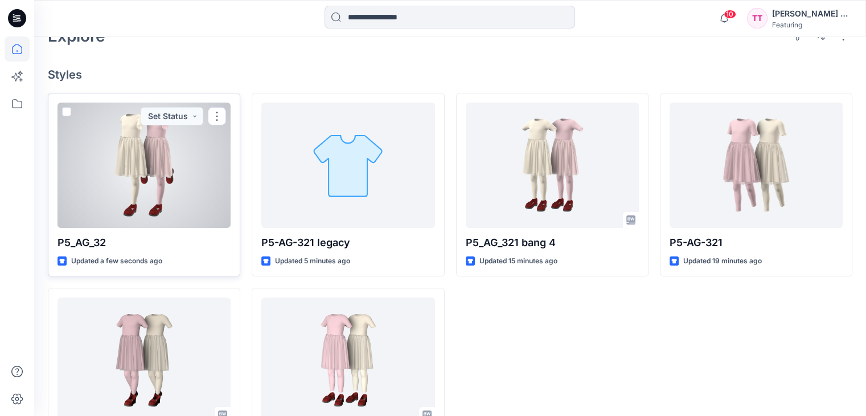
click at [185, 205] on div at bounding box center [144, 165] width 173 height 125
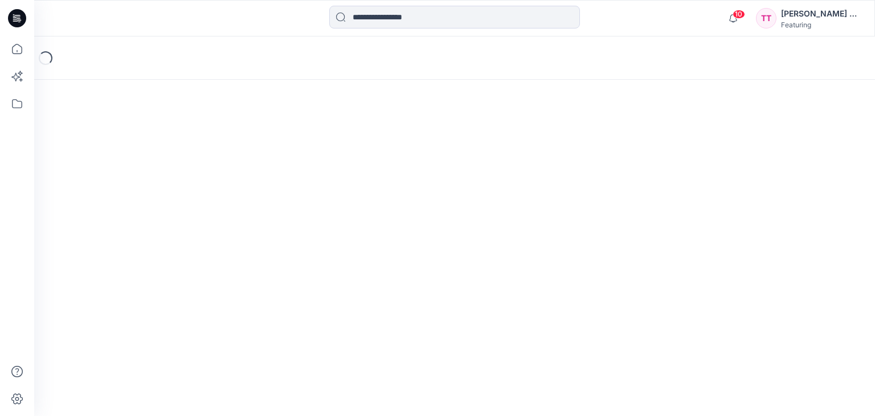
click at [185, 205] on div "Loading..." at bounding box center [454, 225] width 841 height 379
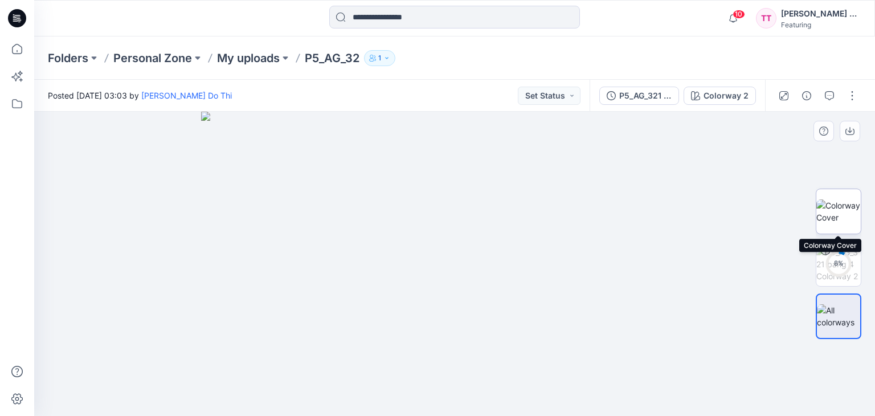
click at [836, 206] on img at bounding box center [838, 211] width 44 height 24
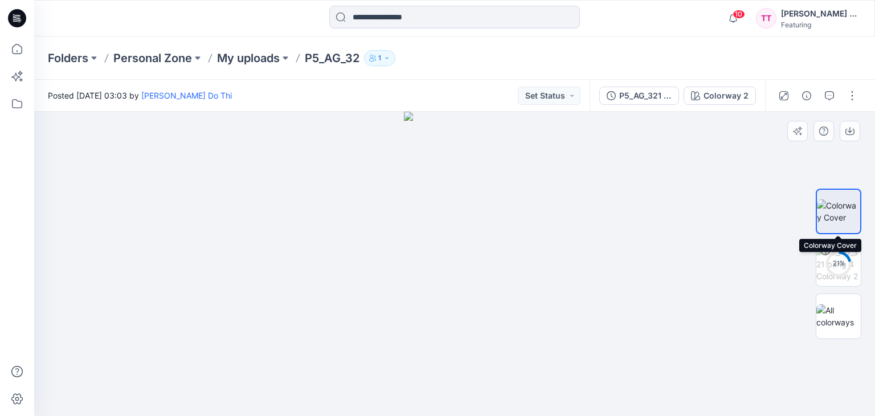
click at [841, 212] on img at bounding box center [838, 211] width 43 height 24
click at [847, 316] on img at bounding box center [838, 316] width 44 height 24
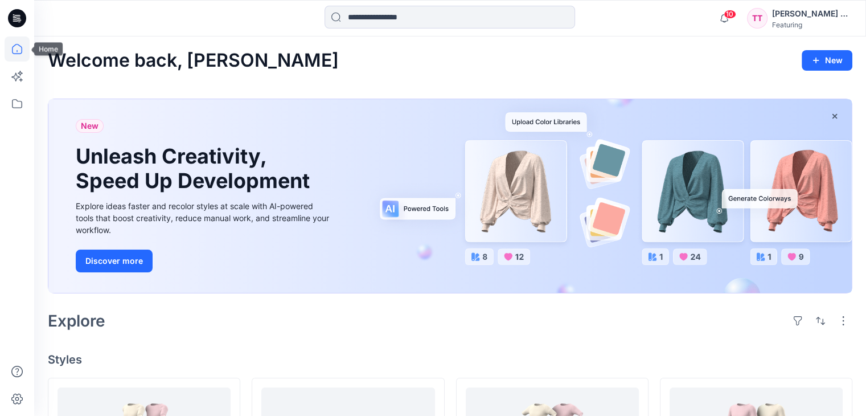
click at [17, 52] on icon at bounding box center [17, 48] width 25 height 25
click at [764, 21] on div "TT" at bounding box center [757, 18] width 21 height 21
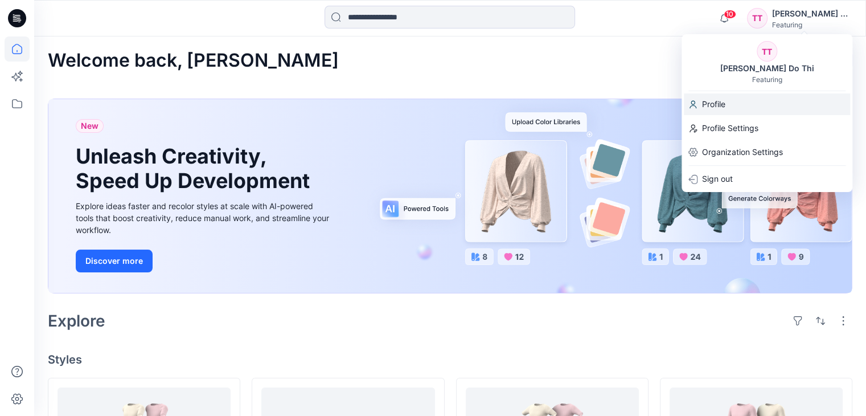
click at [714, 105] on p "Profile" at bounding box center [713, 104] width 23 height 22
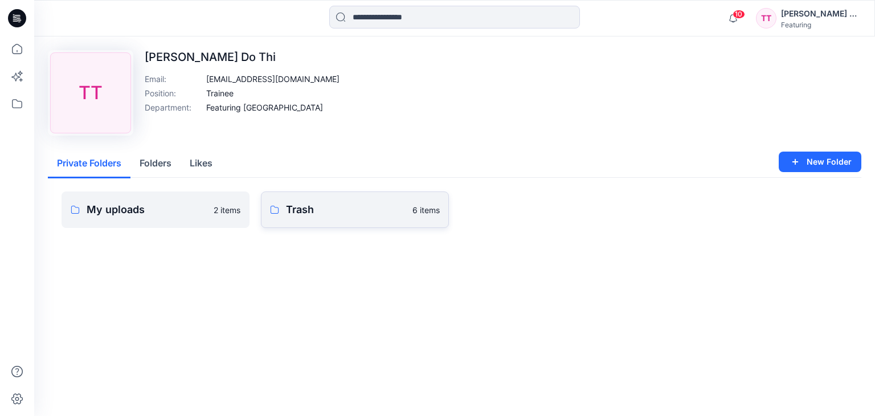
click at [338, 207] on p "Trash" at bounding box center [346, 210] width 120 height 16
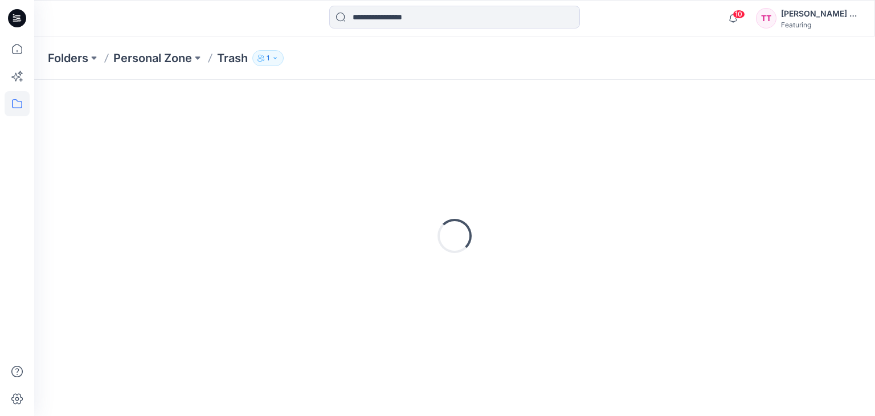
click at [338, 207] on div "Loading..." at bounding box center [454, 235] width 813 height 285
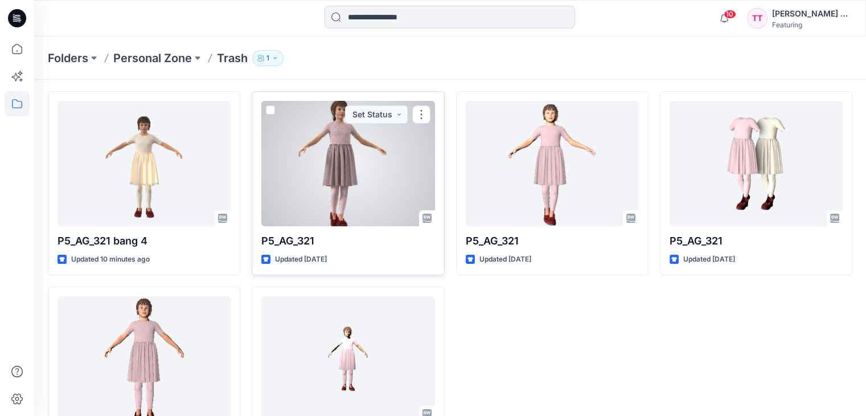
scroll to position [104, 0]
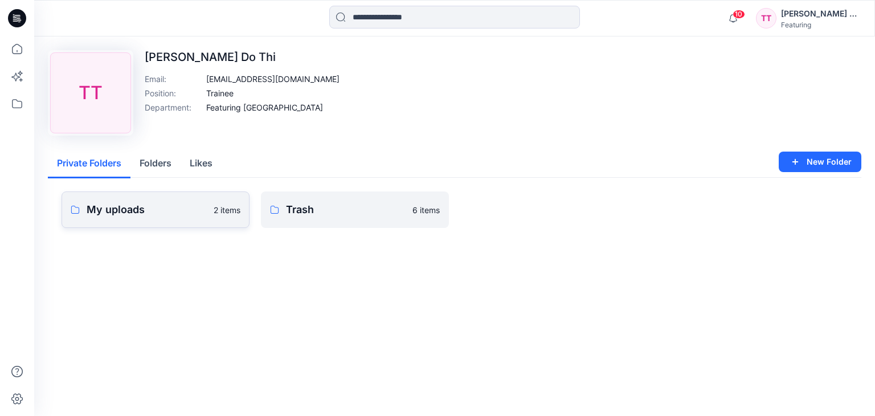
click at [130, 214] on p "My uploads" at bounding box center [147, 210] width 120 height 16
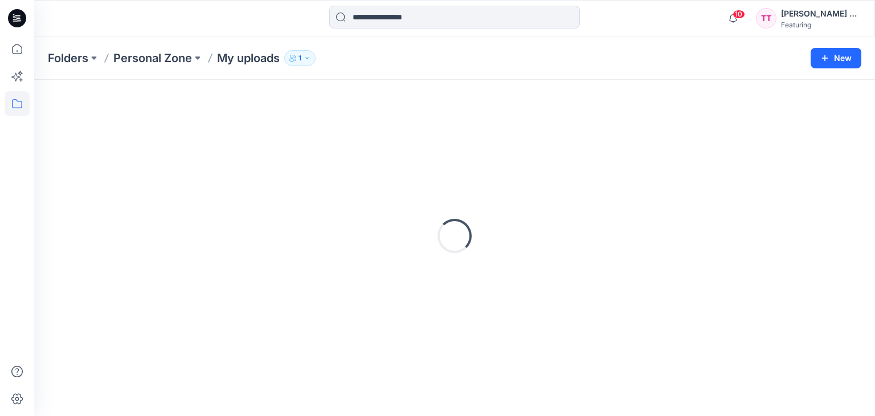
click at [130, 214] on div "Loading..." at bounding box center [454, 235] width 813 height 285
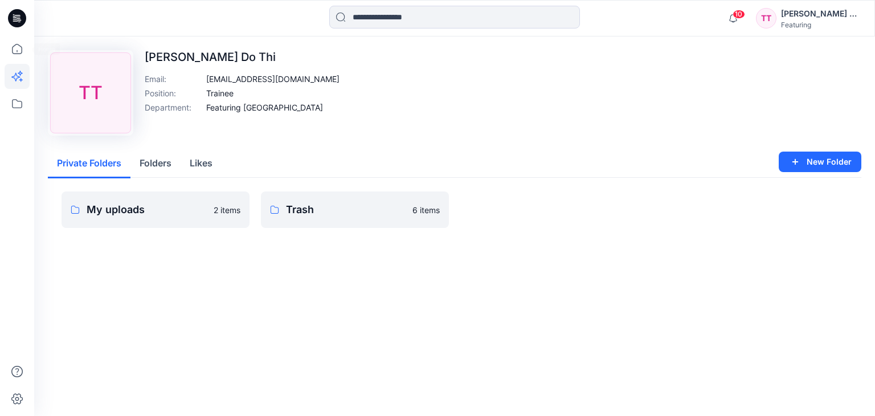
click at [18, 64] on icon at bounding box center [17, 76] width 25 height 25
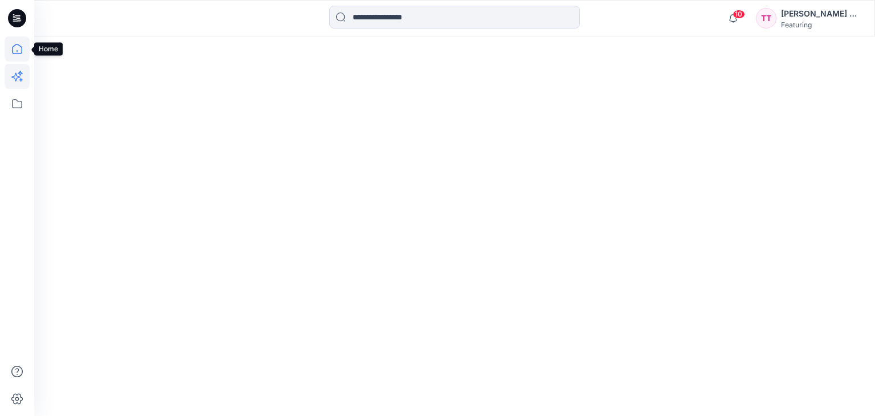
click at [18, 50] on icon at bounding box center [17, 48] width 25 height 25
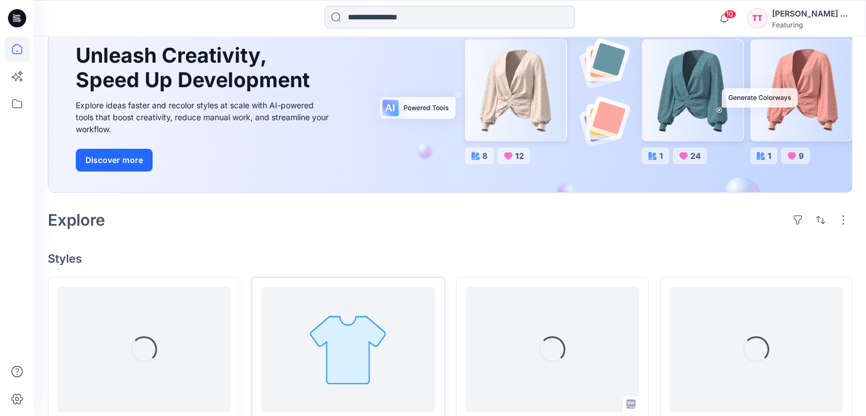
scroll to position [228, 0]
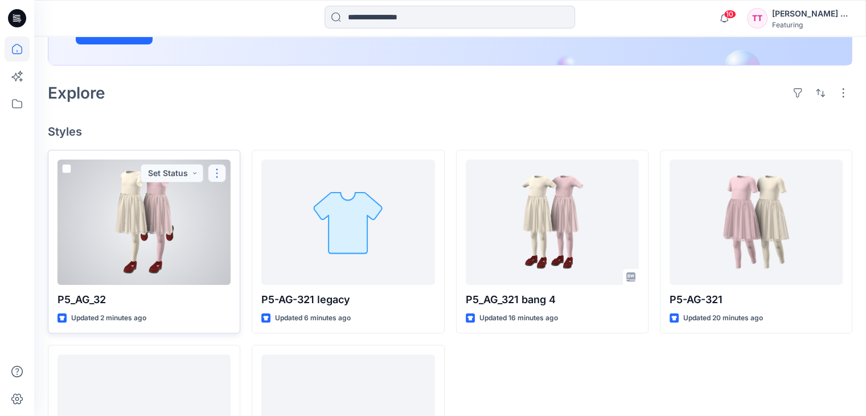
click at [214, 171] on button "button" at bounding box center [217, 173] width 18 height 18
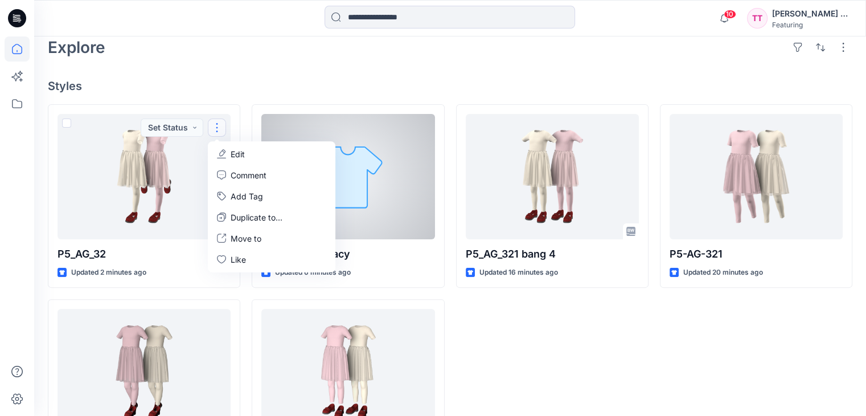
scroll to position [285, 0]
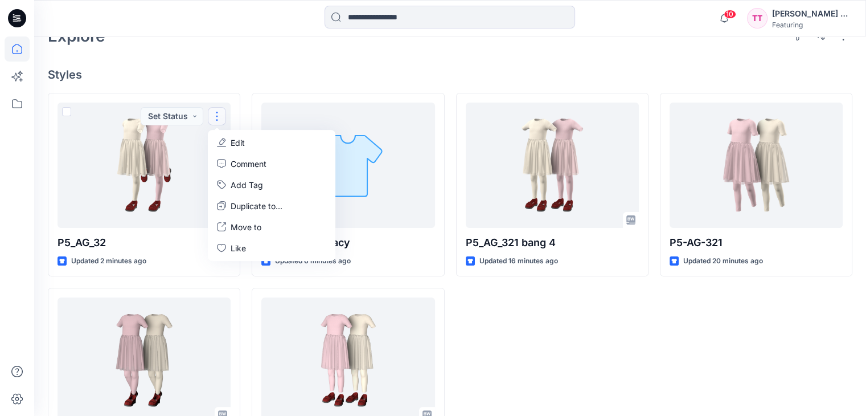
click at [513, 340] on div "P5_AG_321 bang 4 Updated 16 minutes ago" at bounding box center [552, 282] width 193 height 379
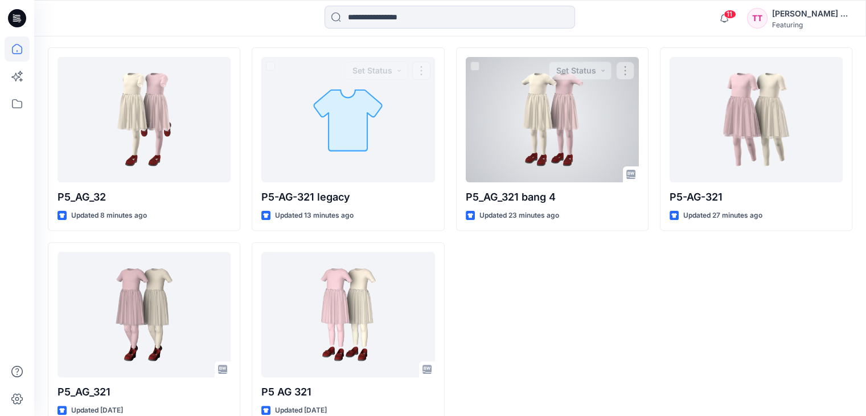
scroll to position [342, 0]
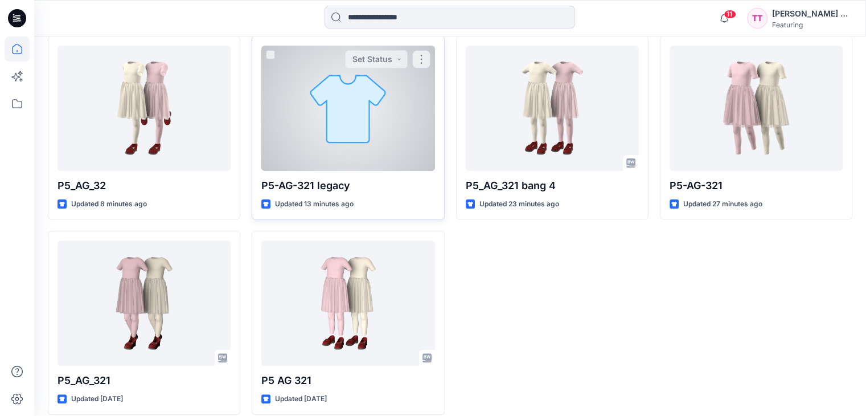
click at [375, 150] on div at bounding box center [347, 108] width 173 height 125
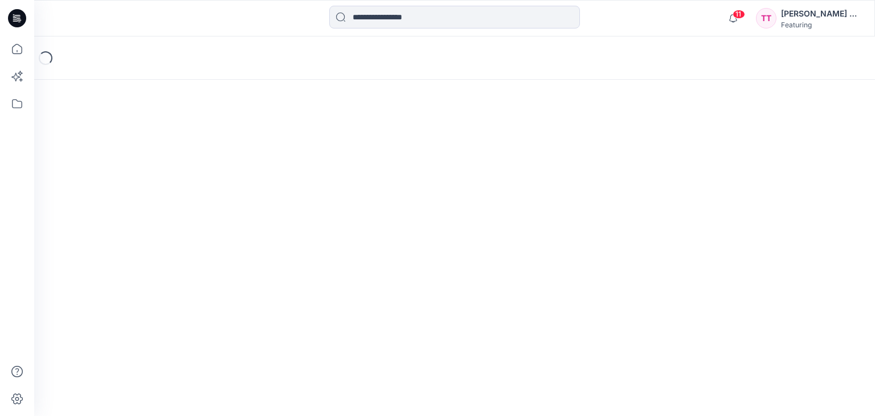
click at [375, 150] on div "Loading..." at bounding box center [454, 225] width 841 height 379
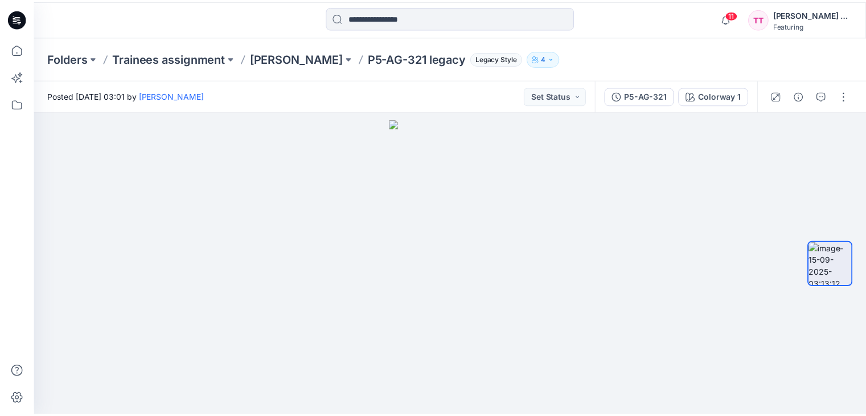
scroll to position [342, 0]
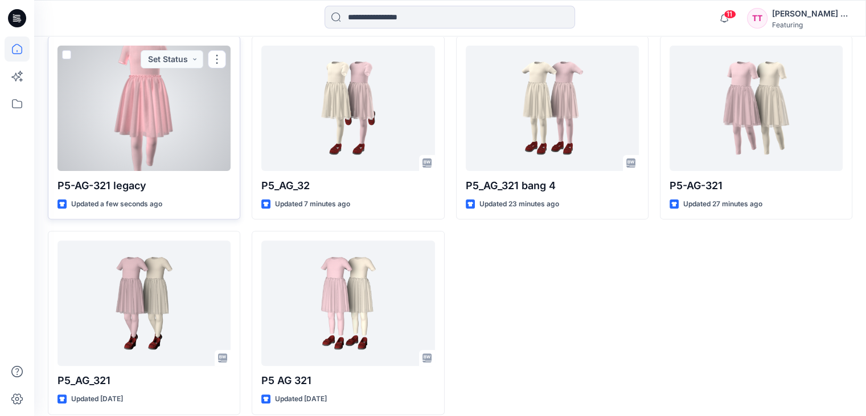
click at [112, 105] on div at bounding box center [144, 108] width 173 height 125
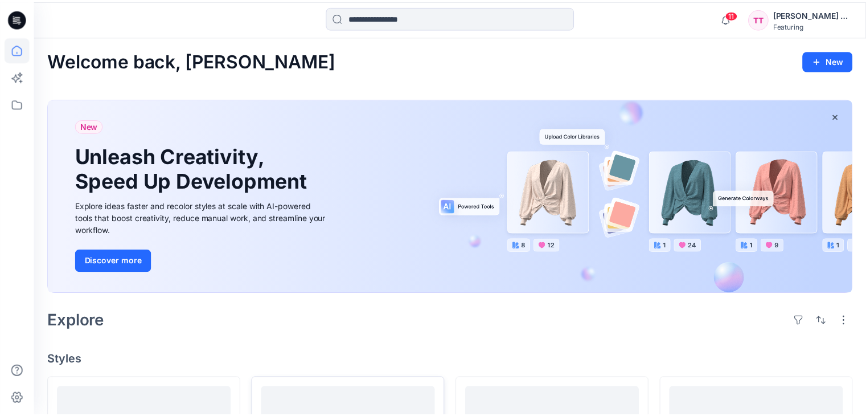
scroll to position [342, 0]
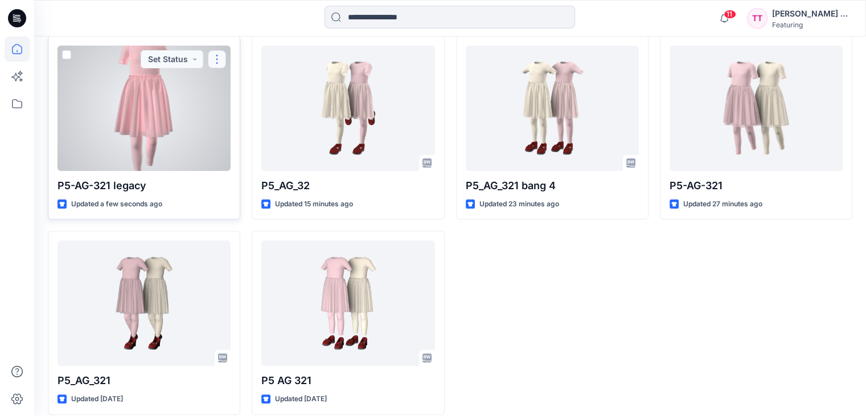
drag, startPoint x: 216, startPoint y: 59, endPoint x: 218, endPoint y: 67, distance: 8.2
click at [216, 59] on button "button" at bounding box center [217, 59] width 18 height 18
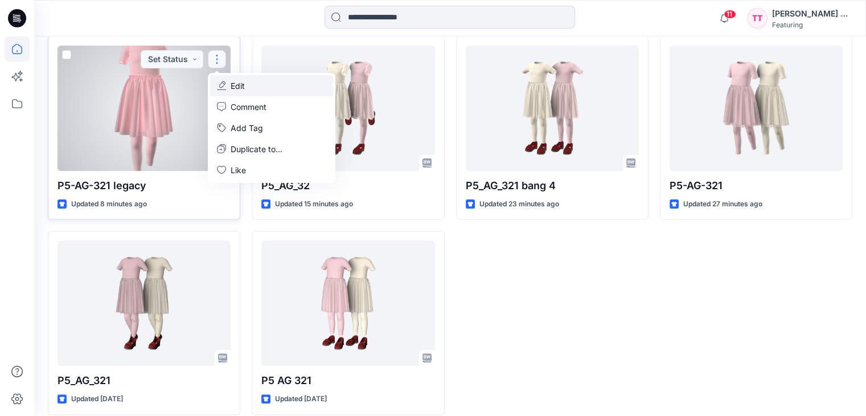
click at [257, 78] on button "Edit" at bounding box center [271, 85] width 123 height 21
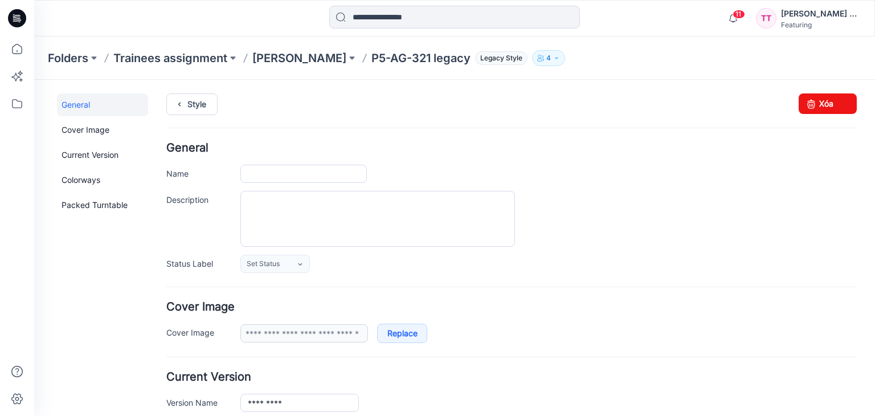
type input "**********"
drag, startPoint x: 835, startPoint y: 96, endPoint x: 518, endPoint y: 136, distance: 319.8
click at [835, 96] on link "Xóa" at bounding box center [828, 103] width 58 height 21
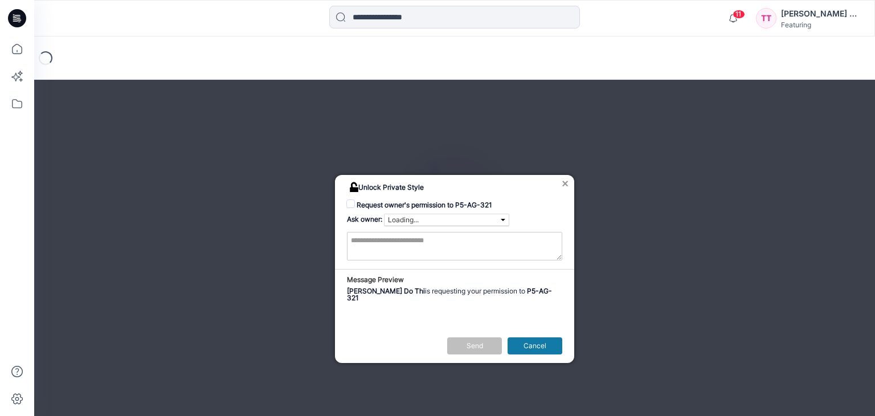
click at [563, 181] on button "×" at bounding box center [565, 183] width 7 height 11
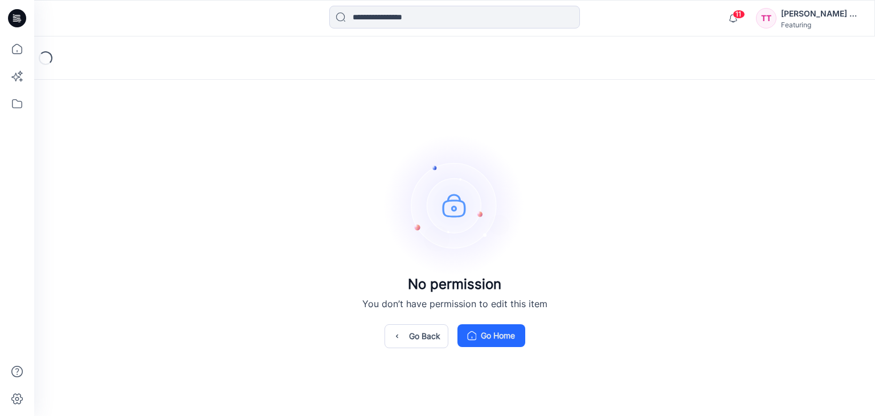
click at [15, 18] on icon at bounding box center [14, 18] width 3 height 1
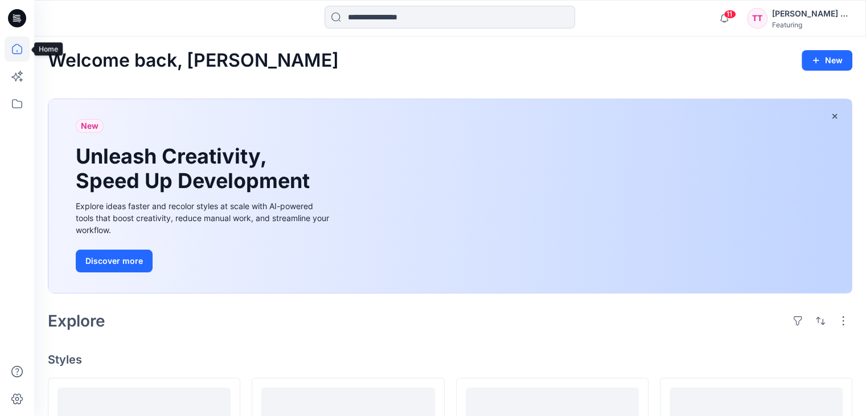
click at [20, 55] on icon at bounding box center [17, 48] width 25 height 25
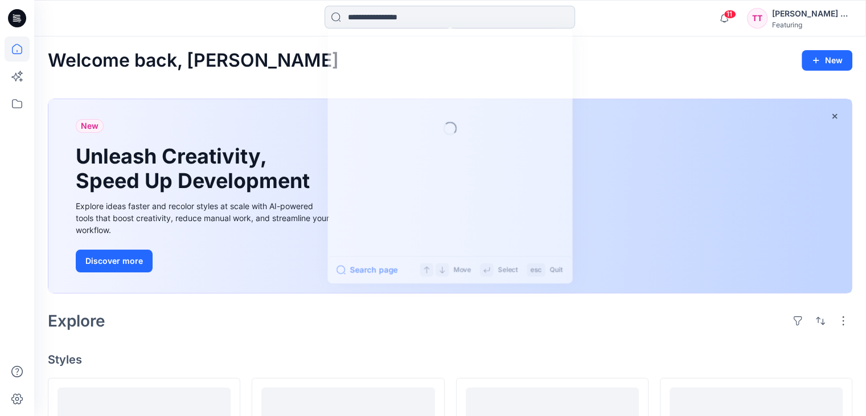
click at [470, 19] on input at bounding box center [450, 17] width 251 height 23
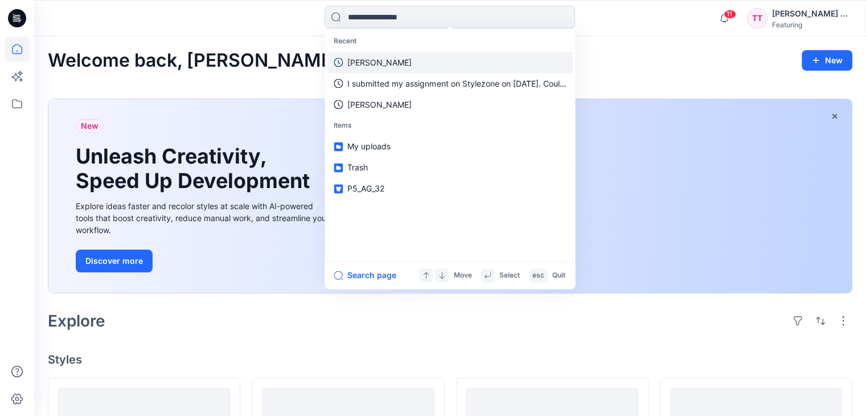
click at [428, 60] on link "[PERSON_NAME]" at bounding box center [450, 62] width 246 height 21
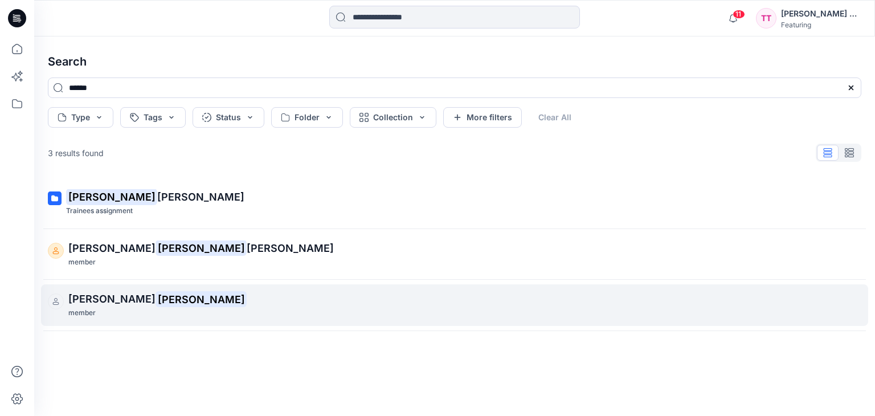
click at [118, 307] on div "member" at bounding box center [455, 313] width 775 height 12
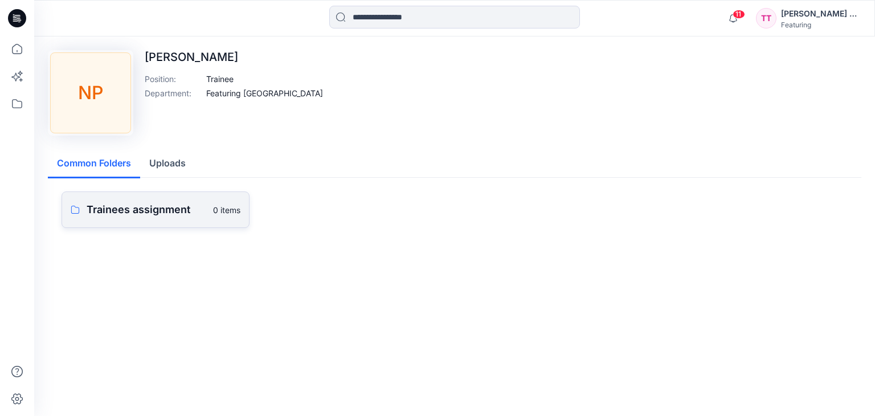
click at [198, 210] on p "Trainees assignment" at bounding box center [147, 210] width 120 height 16
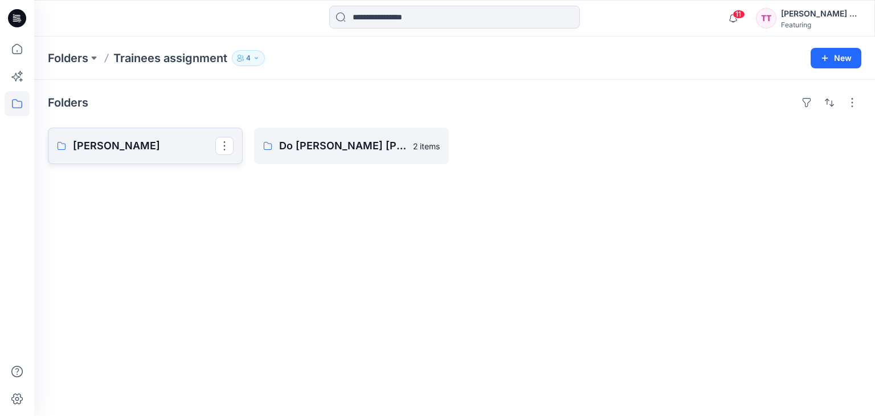
click at [190, 145] on p "[PERSON_NAME]" at bounding box center [144, 146] width 142 height 16
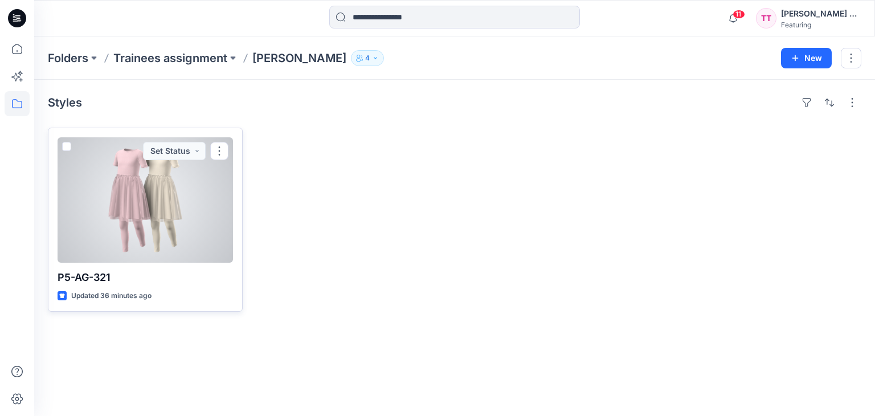
click at [159, 255] on div at bounding box center [145, 199] width 175 height 125
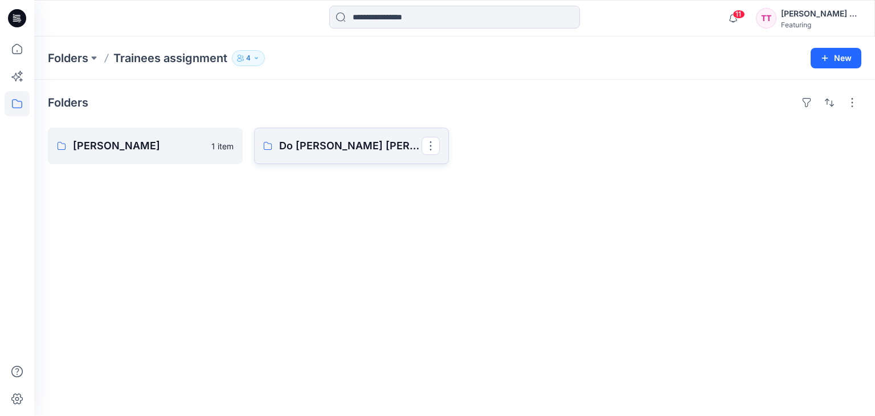
click at [310, 150] on p "Do [PERSON_NAME] [PERSON_NAME]" at bounding box center [350, 146] width 142 height 16
